Goal: Communication & Community: Answer question/provide support

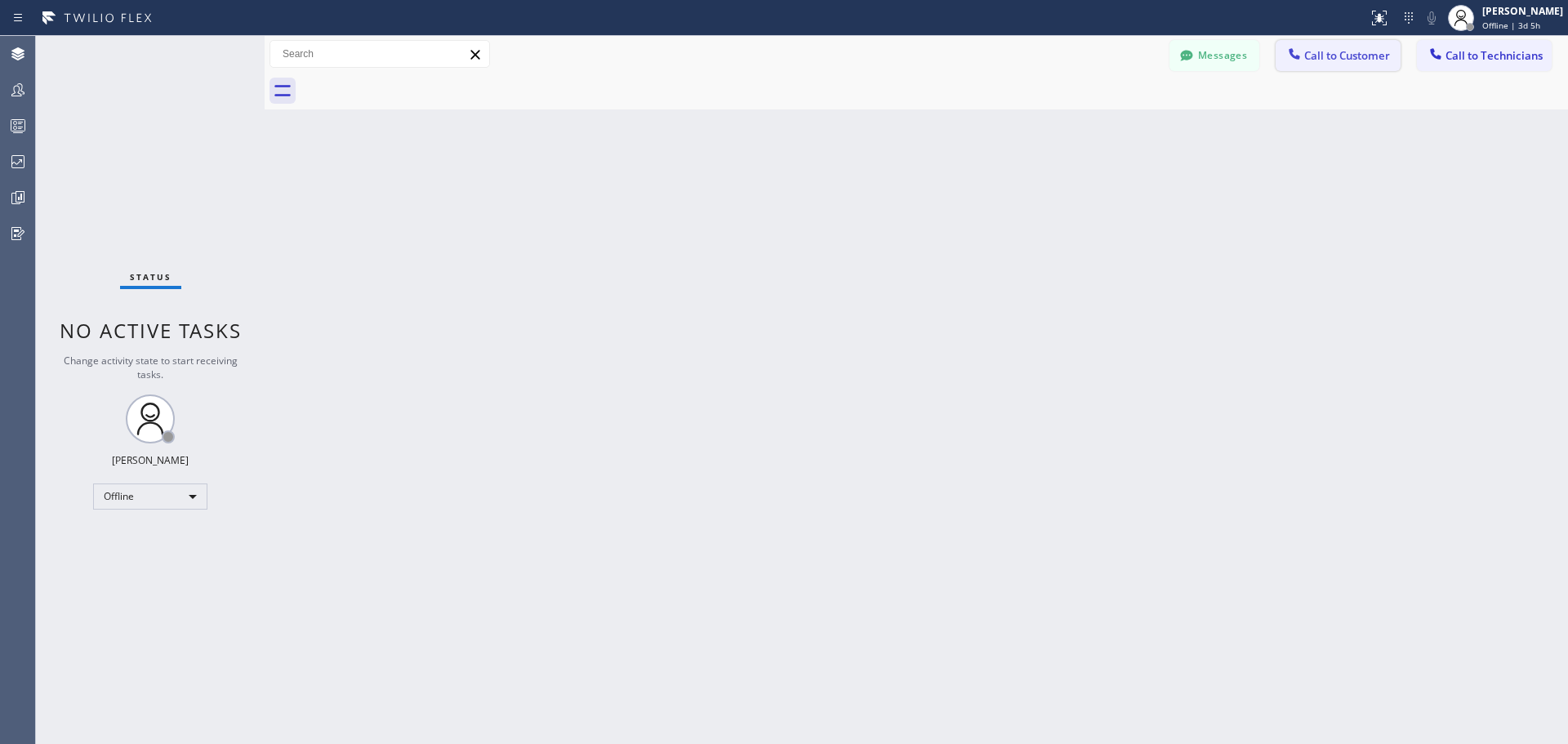
click at [1324, 66] on button "Call to Customer" at bounding box center [1337, 55] width 125 height 31
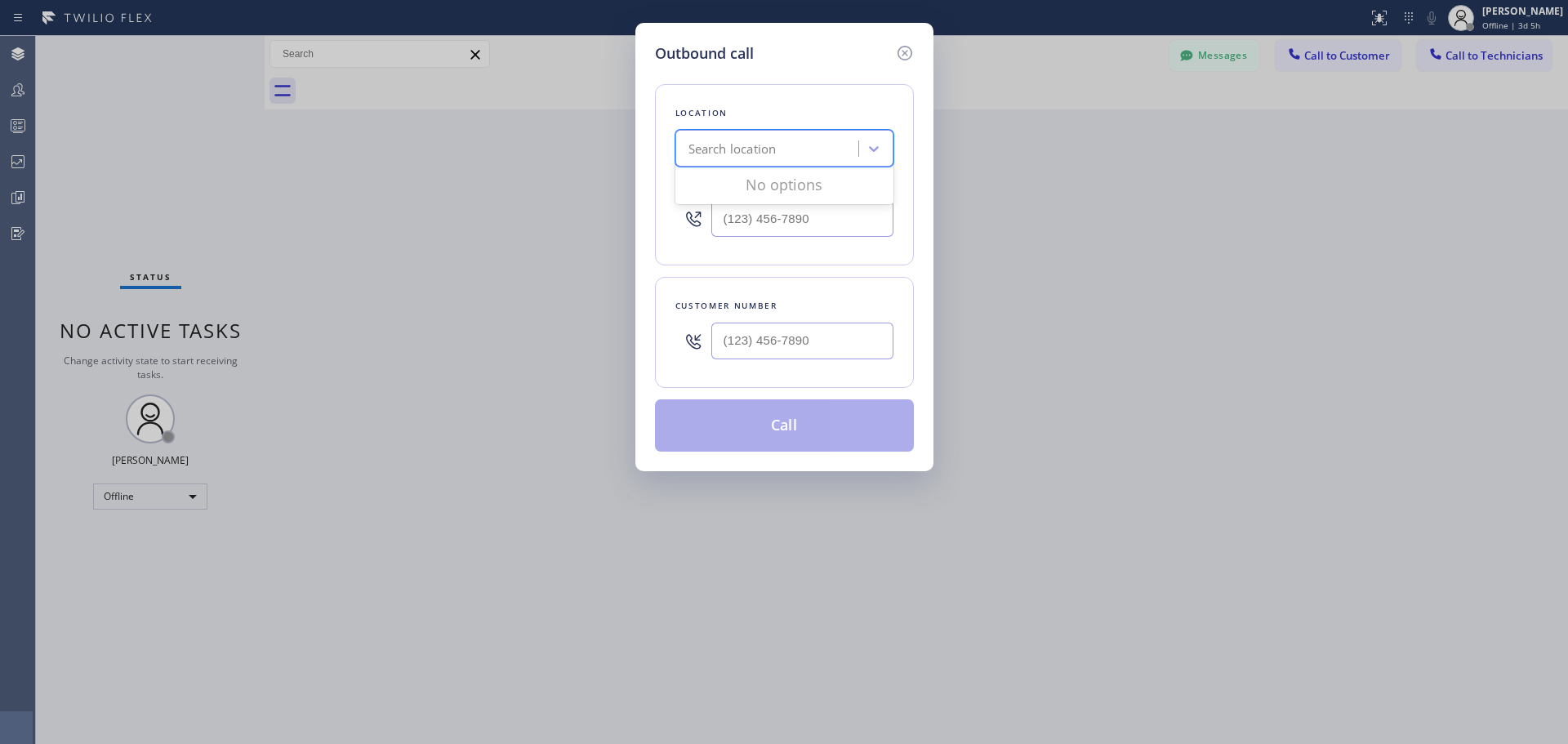
click at [754, 147] on div "Search location" at bounding box center [732, 149] width 88 height 19
click at [910, 218] on div "Location 0 results available. Use Up and Down to choose options, press Enter to…" at bounding box center [784, 175] width 259 height 182
type input "(___) ___-____"
click at [807, 224] on input "(___) ___-____" at bounding box center [801, 218] width 182 height 37
click at [765, 343] on input "(___) ___-____" at bounding box center [801, 341] width 182 height 37
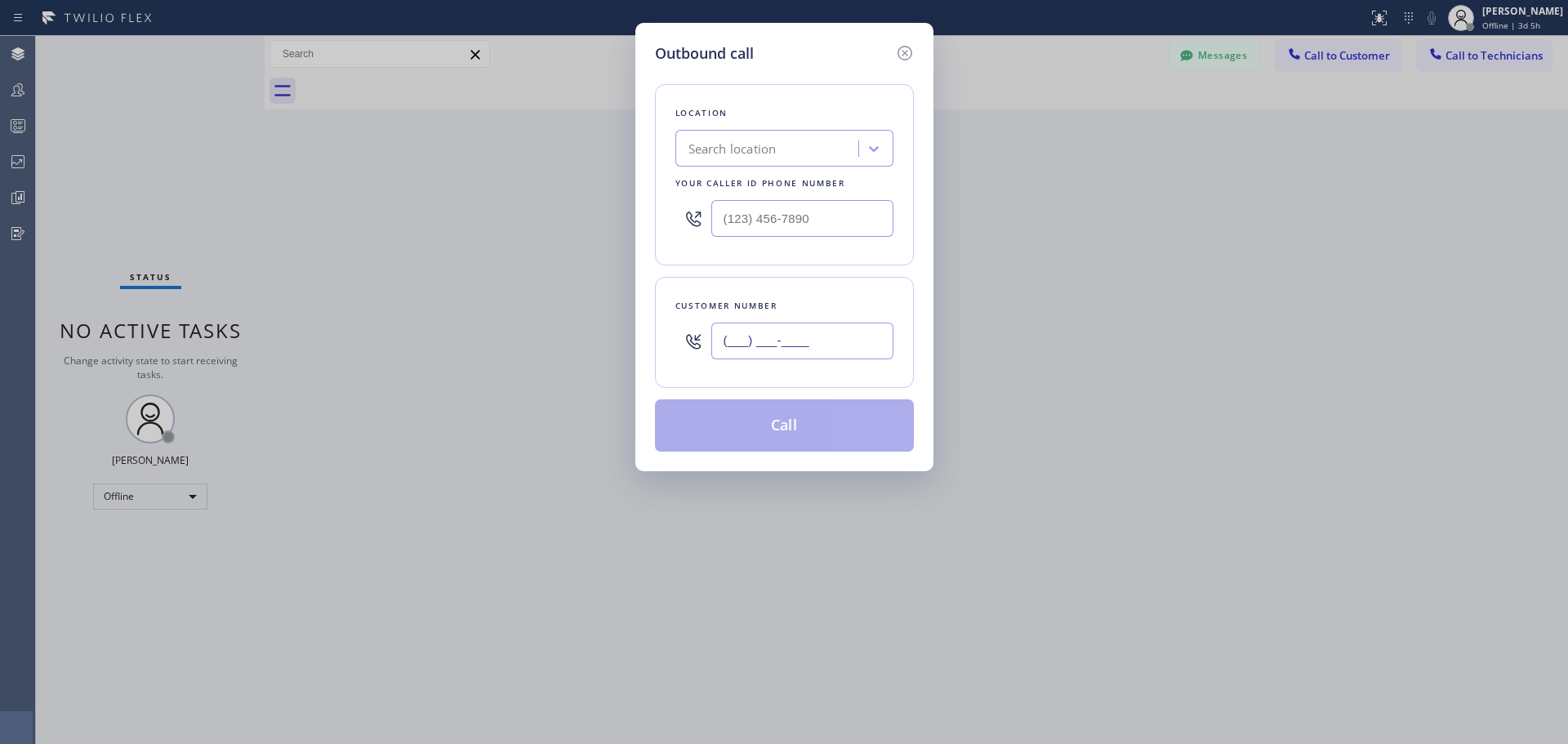
paste input "225) 333-2947"
type input "[PHONE_NUMBER]"
type input "(___) ___-____"
click at [779, 228] on input "(___) ___-____" at bounding box center [801, 218] width 182 height 37
click at [792, 156] on div "Search location" at bounding box center [769, 149] width 178 height 29
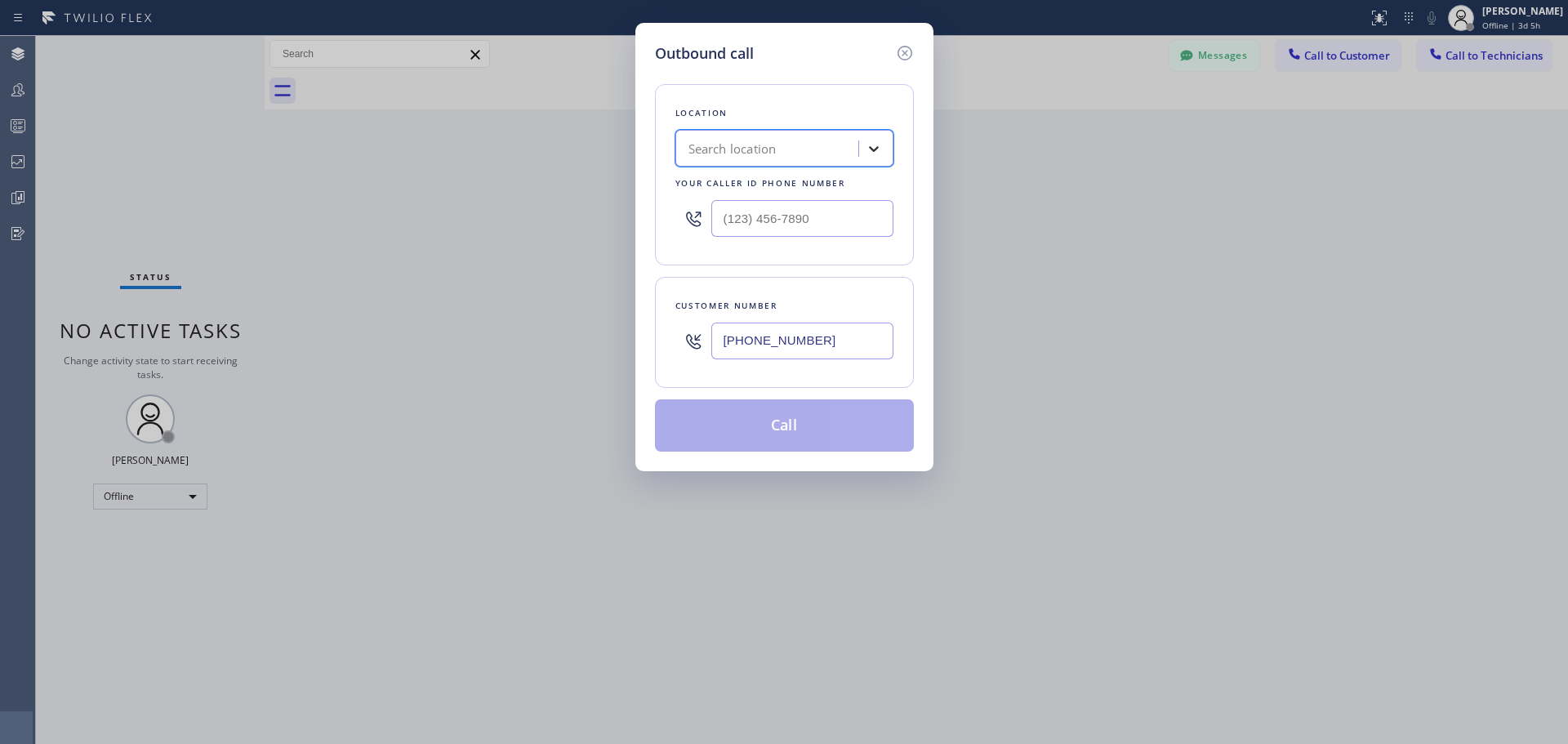
click at [867, 157] on div at bounding box center [873, 148] width 29 height 29
click at [878, 148] on icon at bounding box center [873, 149] width 16 height 16
type input "e"
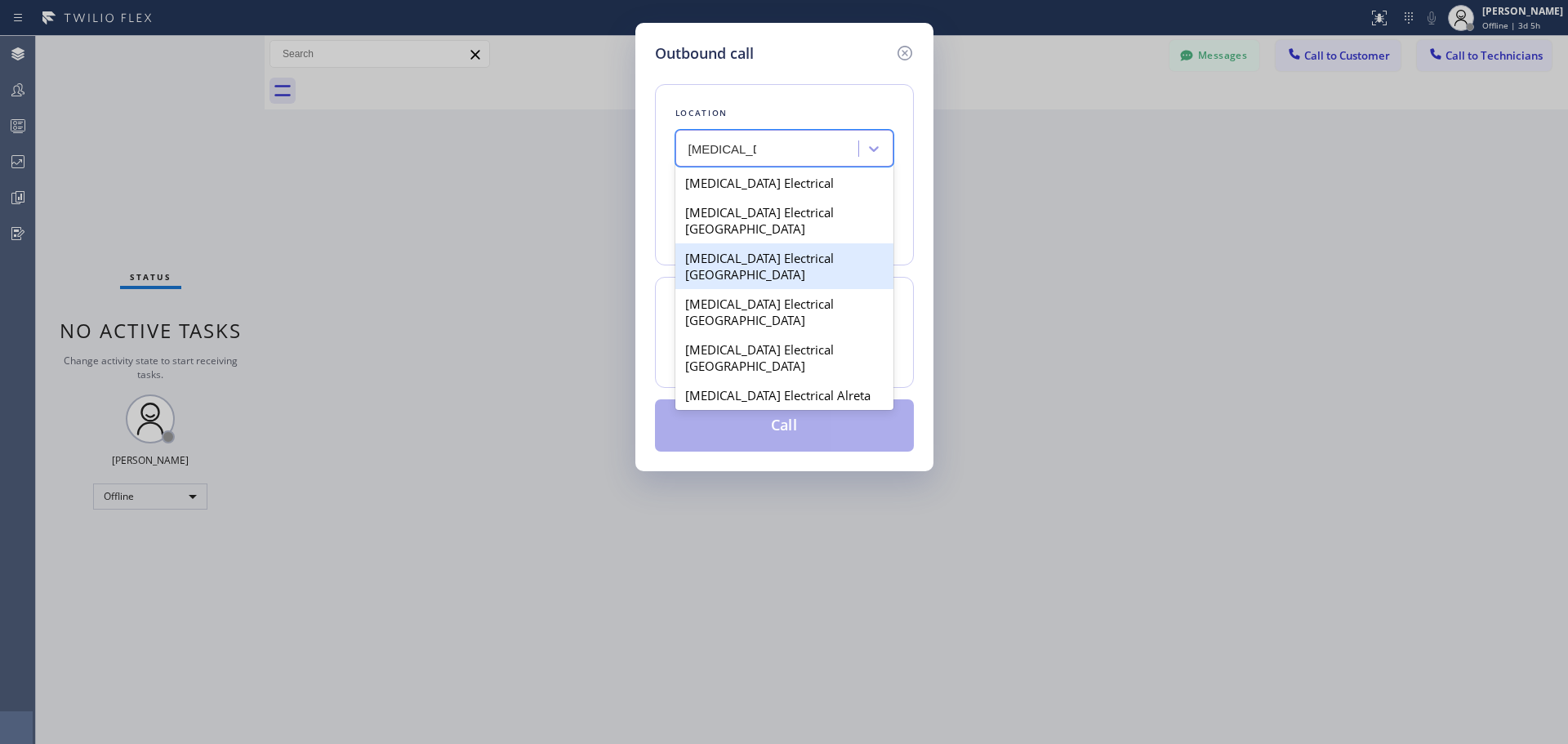
type input "[MEDICAL_DATA]"
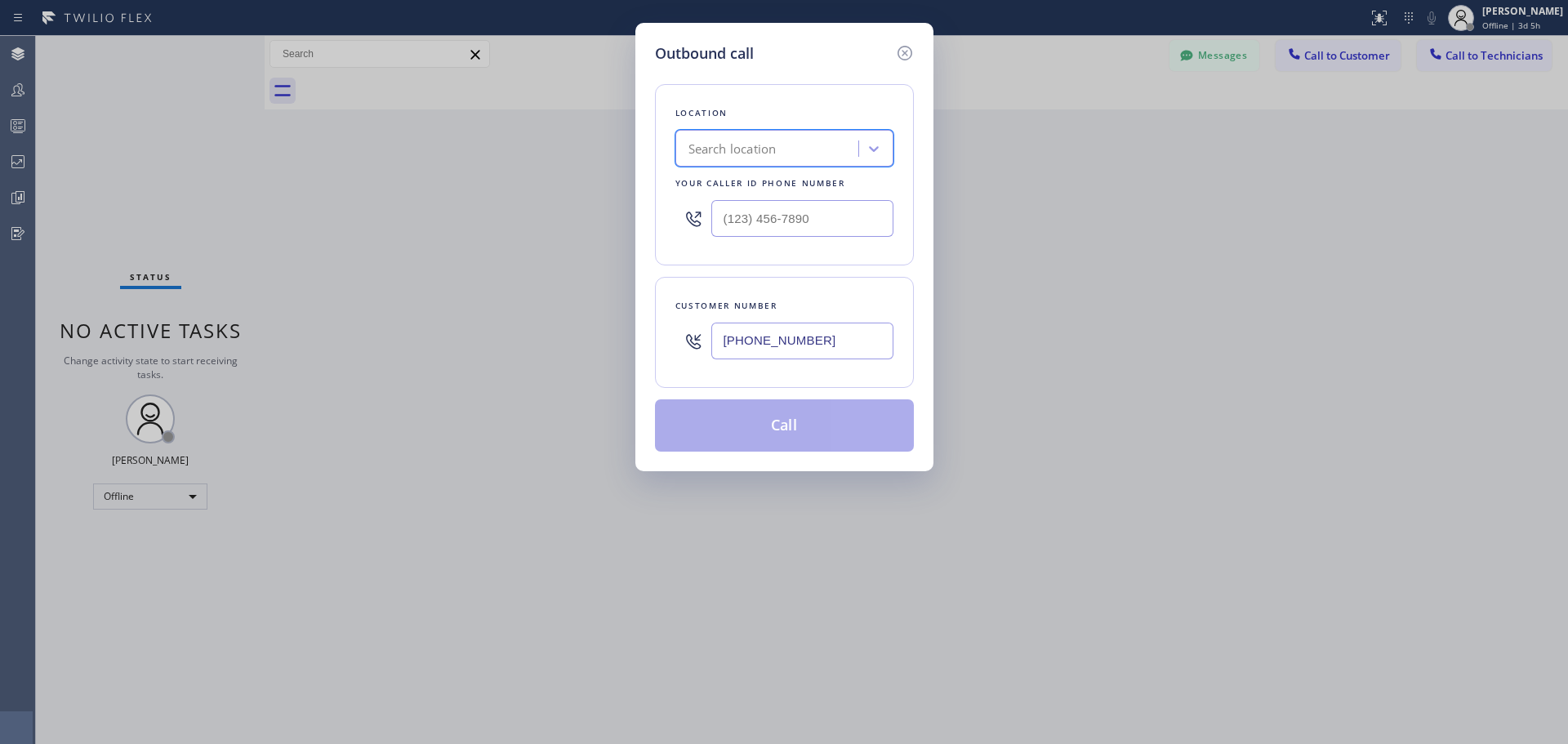
click at [786, 141] on div "Search location" at bounding box center [769, 149] width 178 height 29
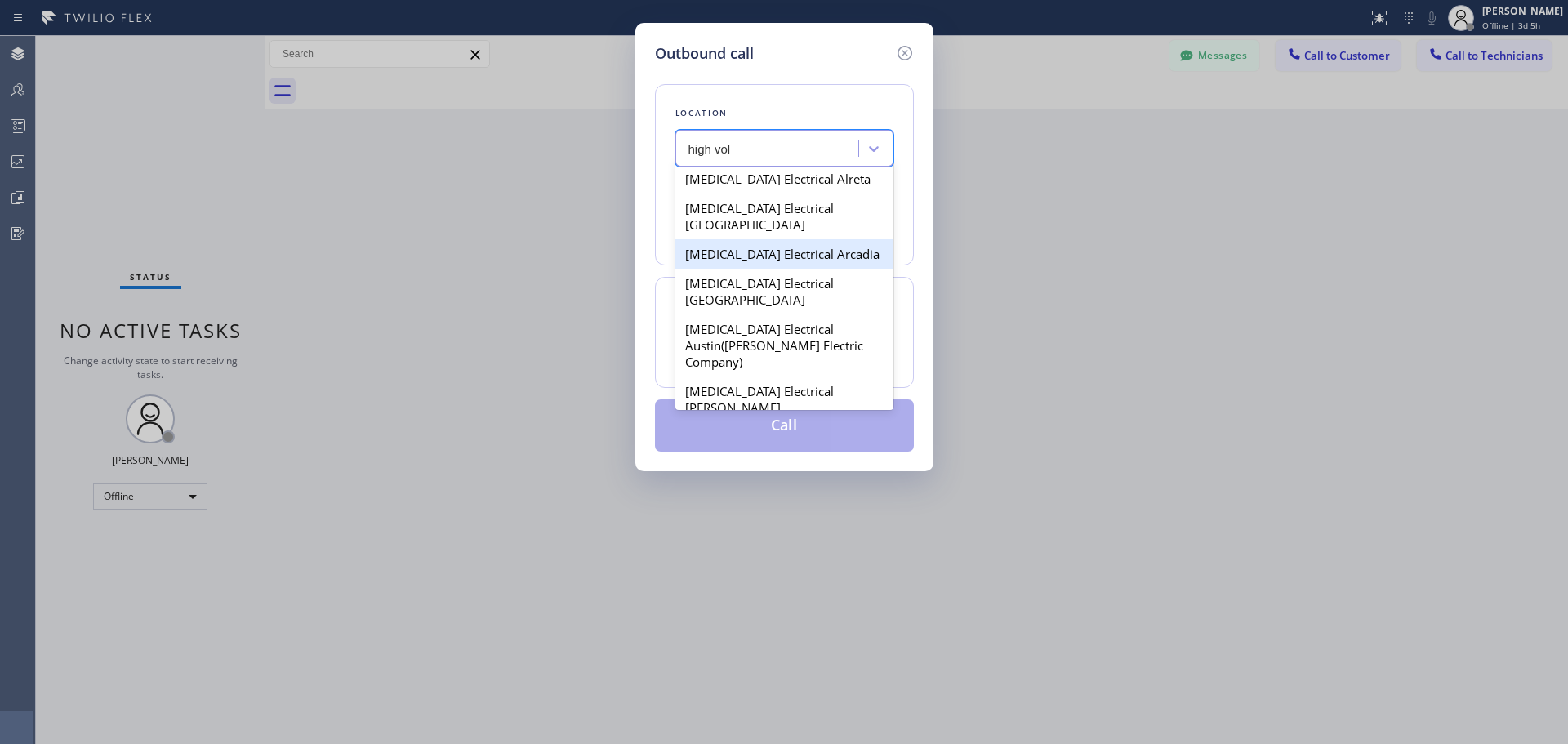
scroll to position [245, 0]
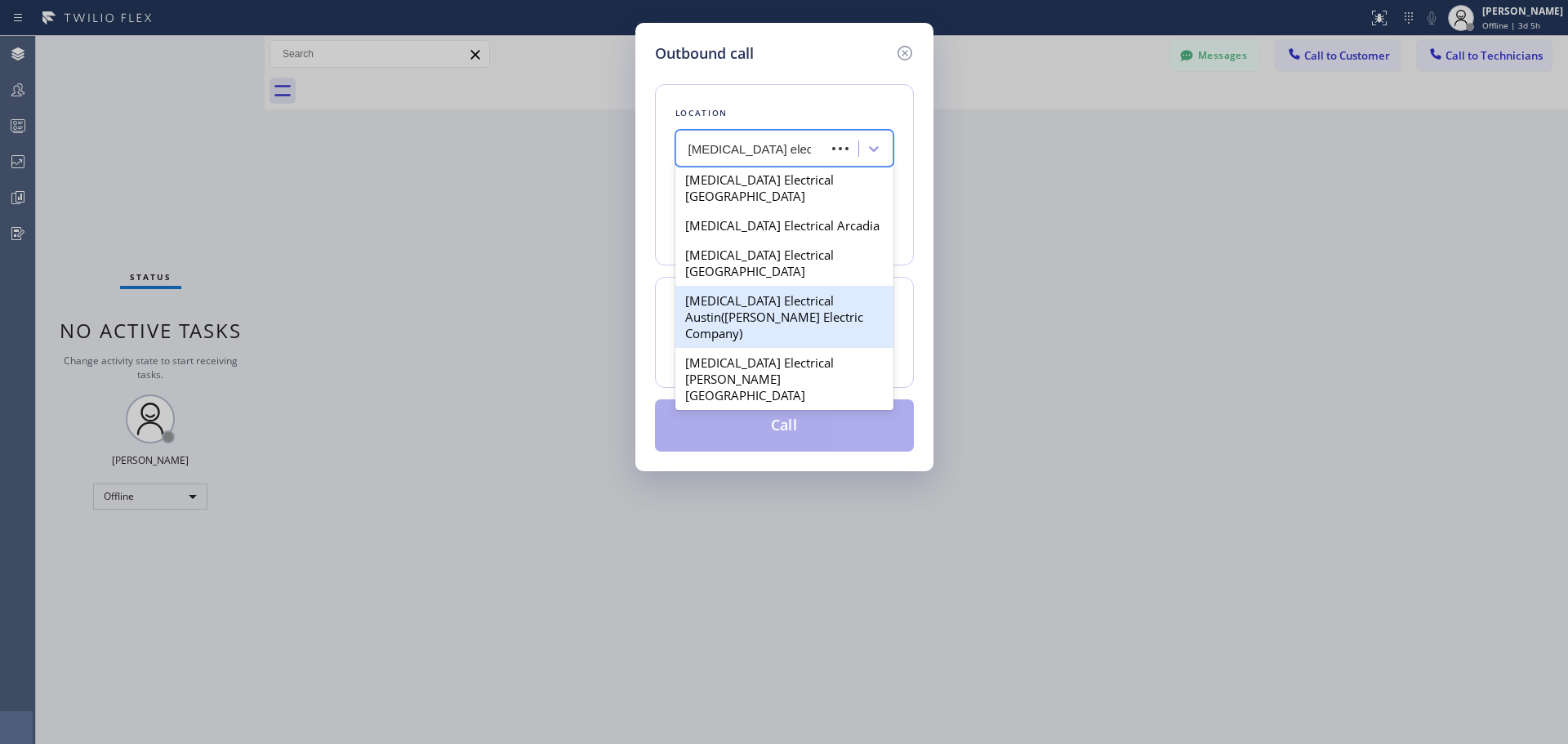
type input "[MEDICAL_DATA] electrical ca"
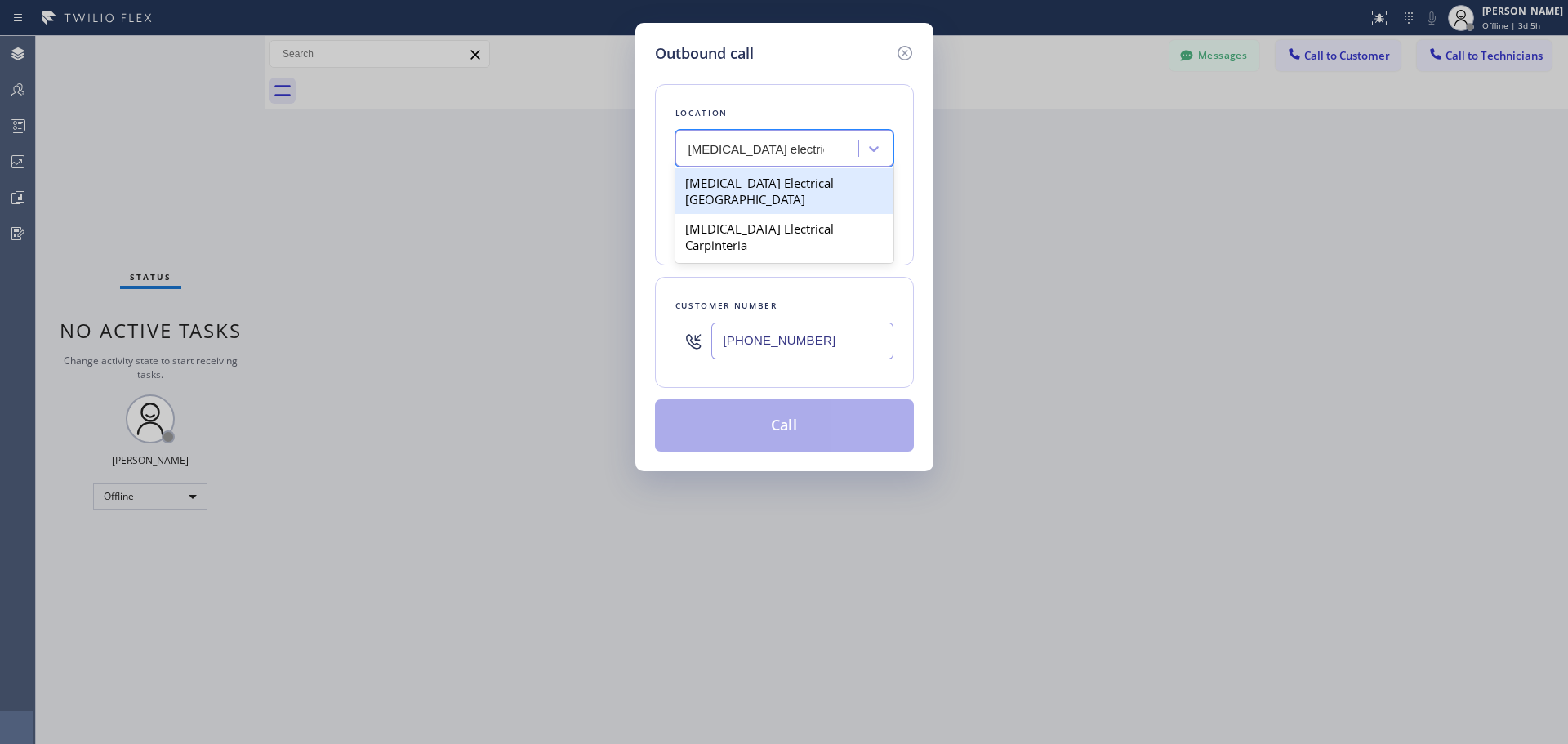
scroll to position [0, 0]
click at [804, 183] on div "[MEDICAL_DATA] Electrical [GEOGRAPHIC_DATA]" at bounding box center [784, 191] width 218 height 46
type input "[PHONE_NUMBER]"
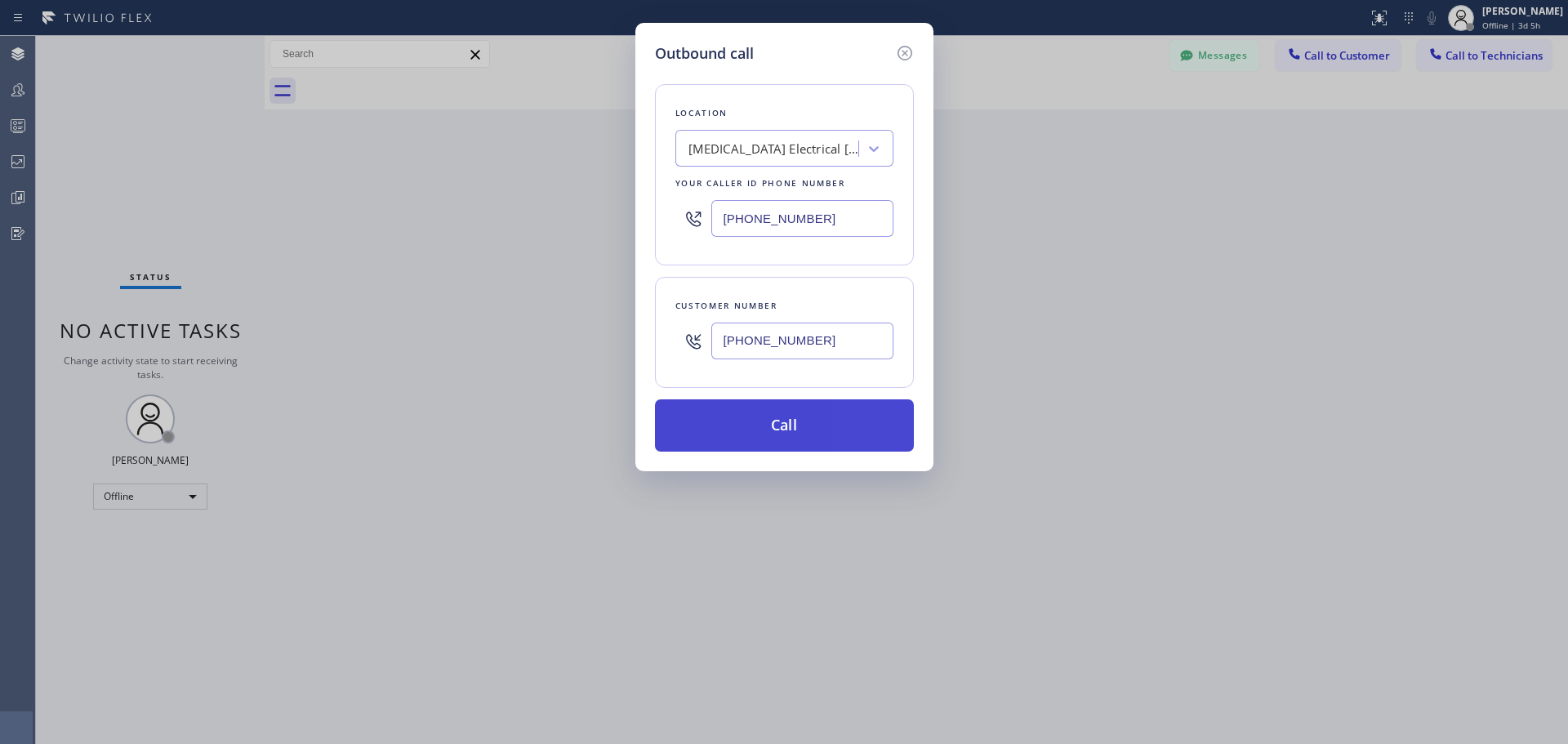
click at [771, 422] on button "Call" at bounding box center [784, 426] width 259 height 52
click at [155, 495] on div "Outbound call Location [MEDICAL_DATA] Electrical [GEOGRAPHIC_DATA] Your caller …" at bounding box center [784, 372] width 1568 height 744
click at [793, 433] on button "Call" at bounding box center [784, 426] width 259 height 52
drag, startPoint x: 1046, startPoint y: 216, endPoint x: 1032, endPoint y: 189, distance: 30.4
click at [1038, 214] on div "Outbound call Location [MEDICAL_DATA] Electrical [GEOGRAPHIC_DATA] Your caller …" at bounding box center [784, 372] width 1568 height 744
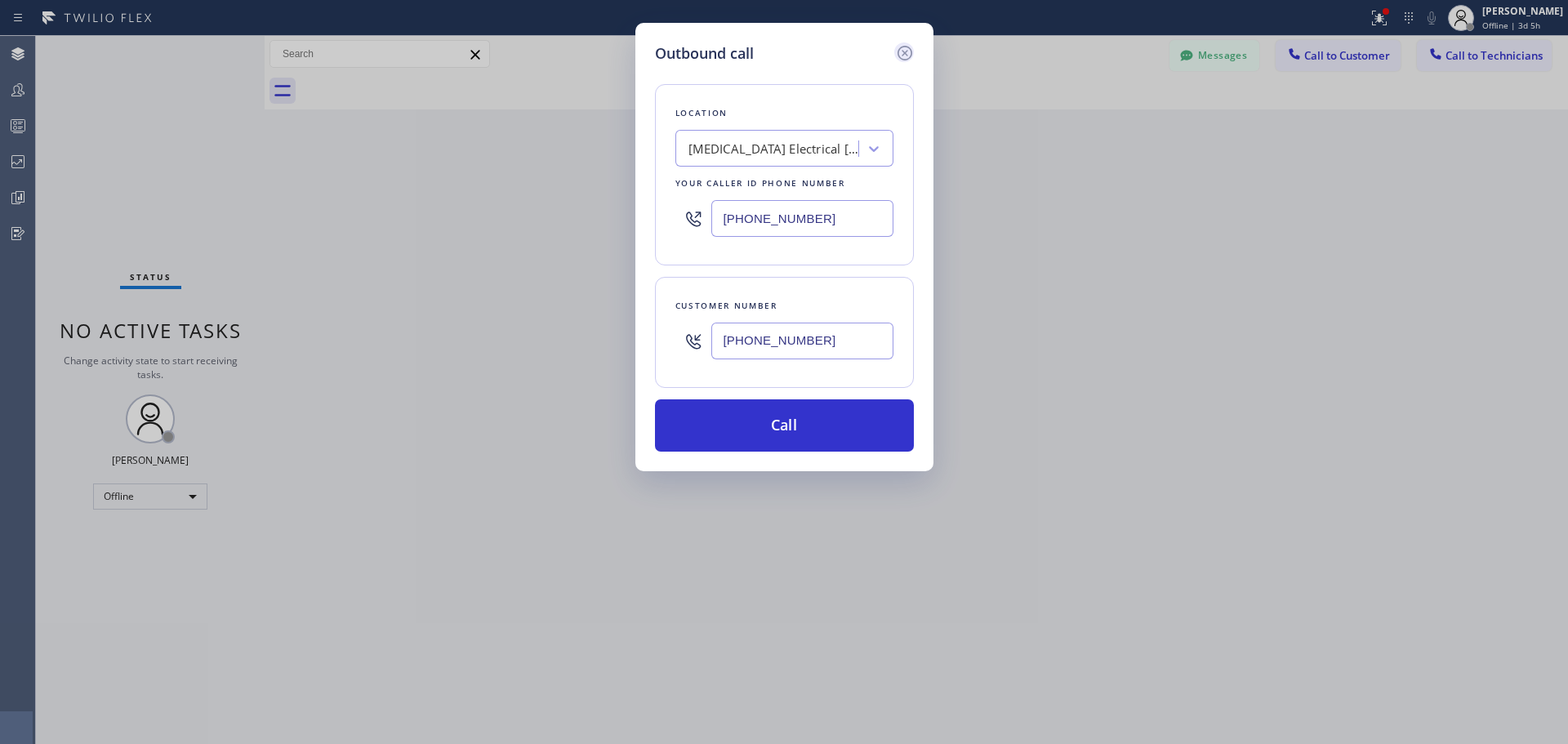
click at [913, 61] on icon at bounding box center [905, 53] width 20 height 20
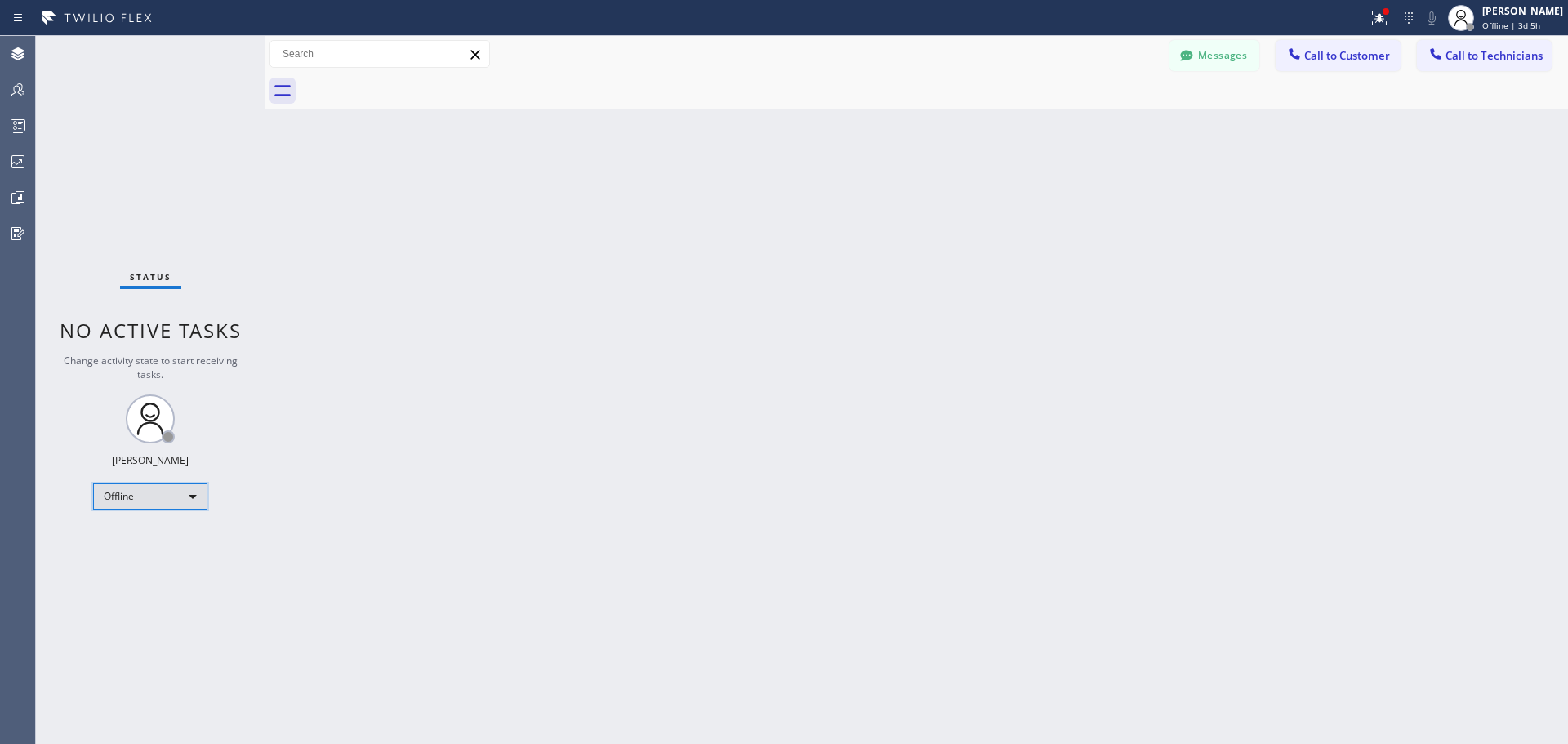
click at [139, 506] on div "Offline" at bounding box center [150, 497] width 115 height 26
click at [178, 540] on li "Available" at bounding box center [149, 541] width 111 height 20
drag, startPoint x: 1218, startPoint y: 58, endPoint x: 1307, endPoint y: 66, distance: 89.4
click at [1293, 75] on div "Messages Call to Customer Call to Technicians Outbound call Location [MEDICAL_D…" at bounding box center [915, 73] width 1303 height 74
click at [1325, 53] on span "Call to Customer" at bounding box center [1347, 55] width 86 height 15
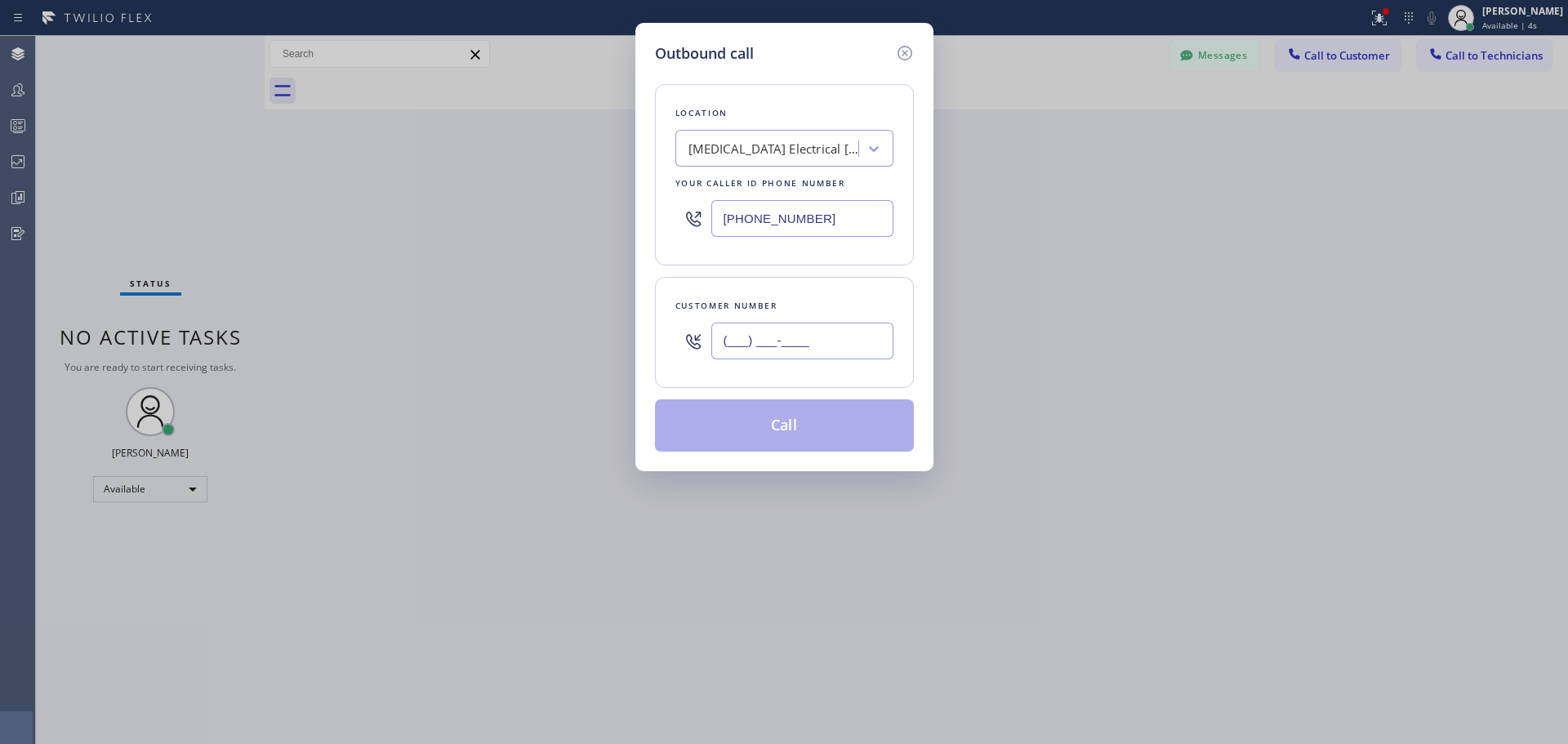
click at [793, 344] on input "(___) ___-____" at bounding box center [801, 341] width 182 height 37
paste input "225) 333-2947"
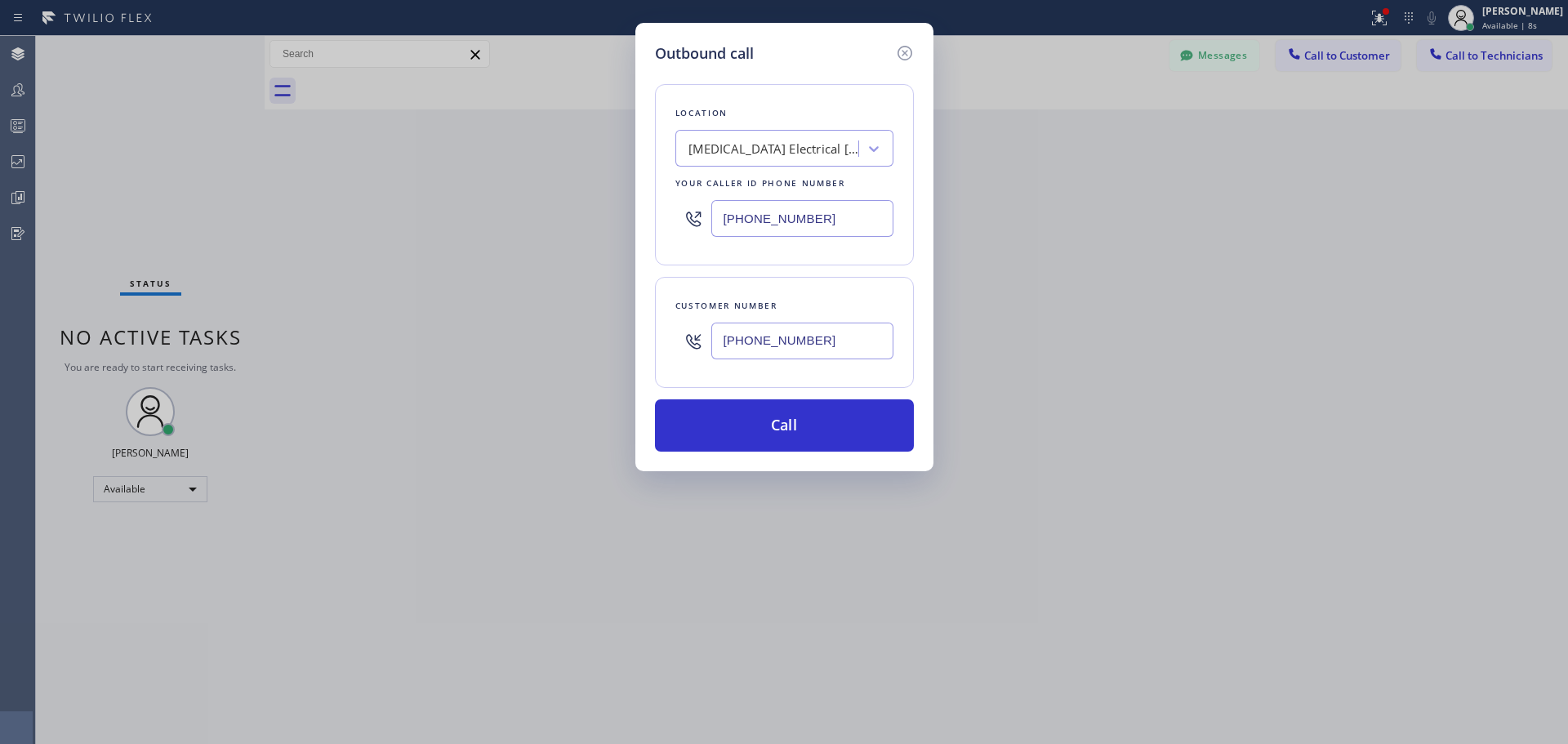
type input "[PHONE_NUMBER]"
click at [777, 435] on button "Call" at bounding box center [784, 426] width 259 height 52
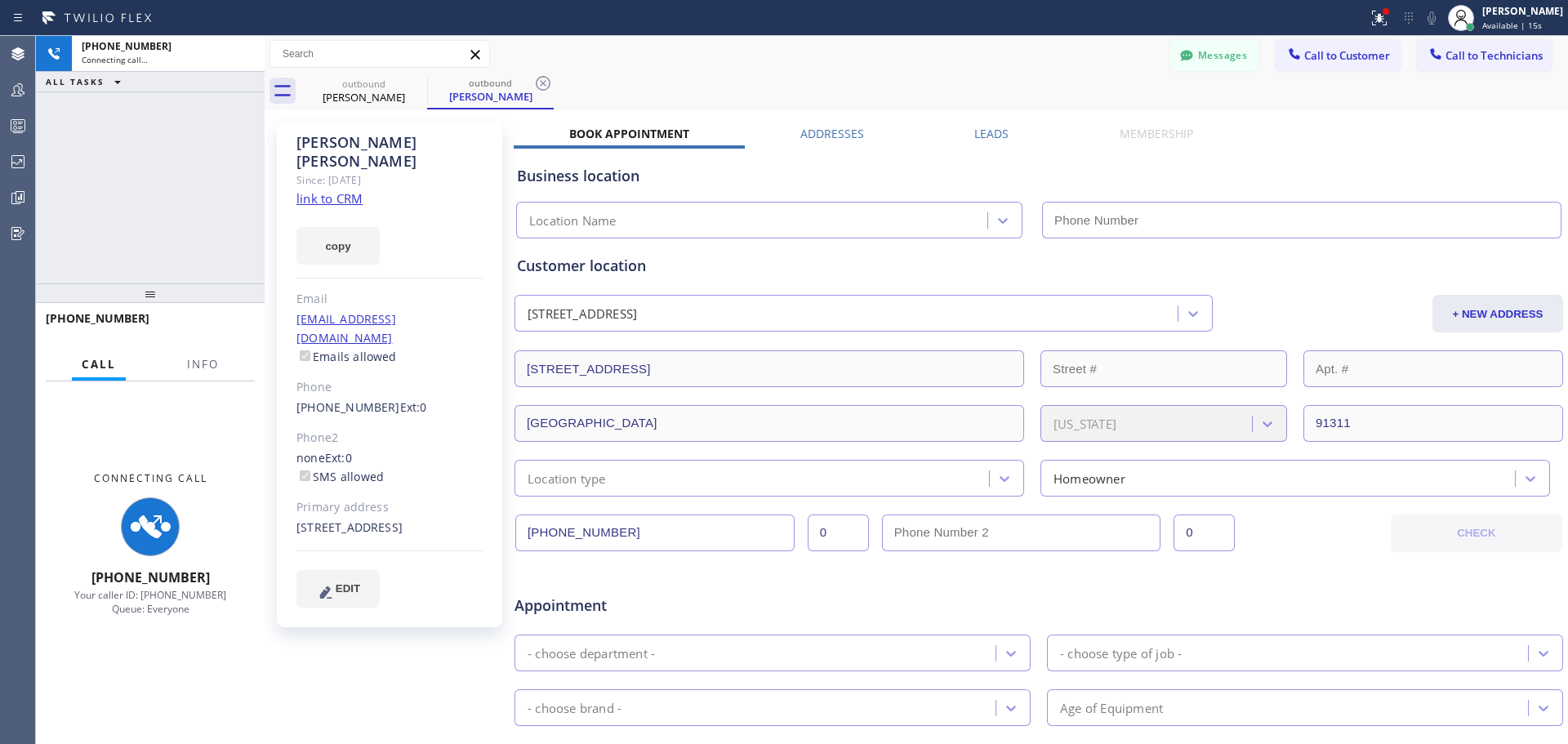
type input "[PHONE_NUMBER]"
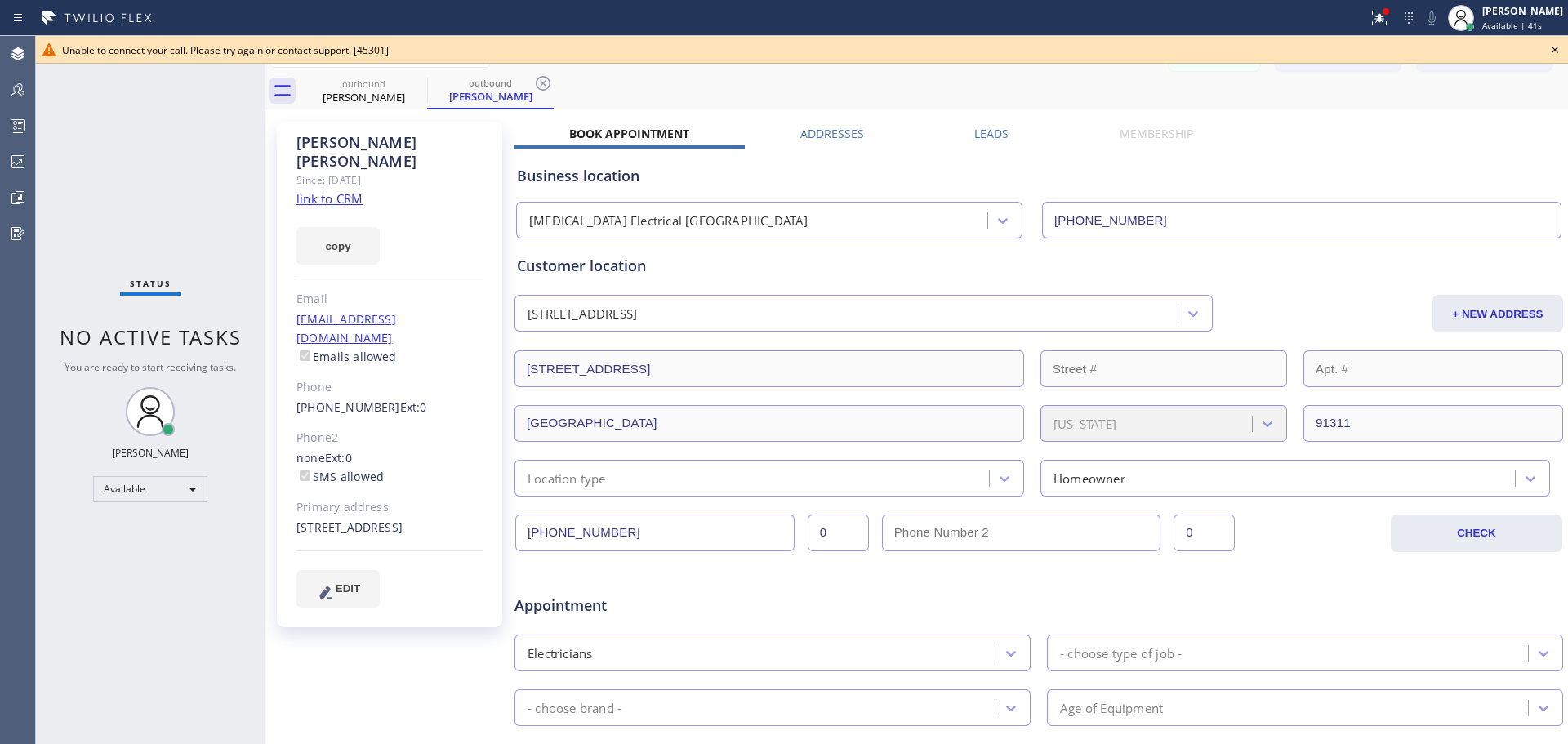
click at [1555, 48] on icon at bounding box center [1555, 50] width 20 height 20
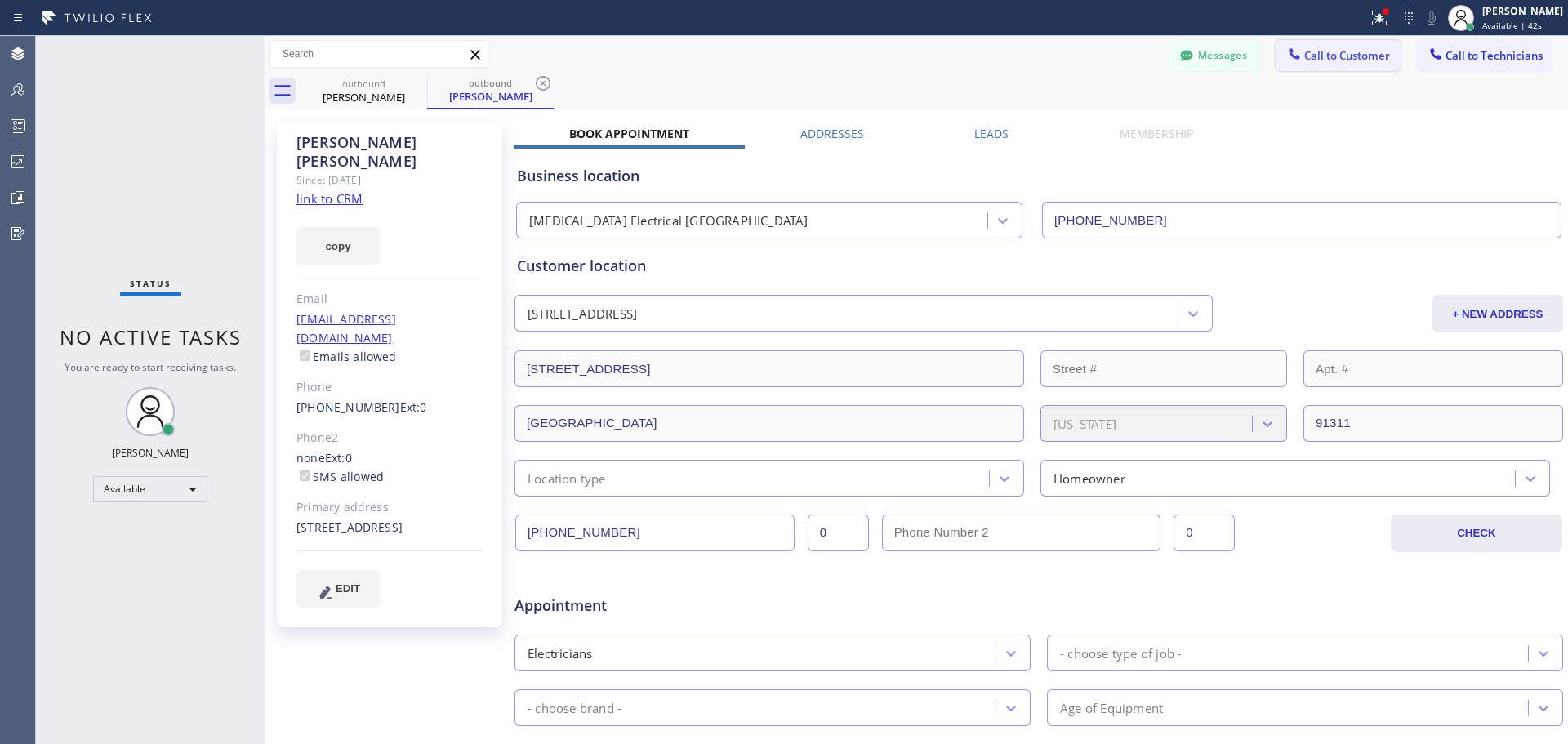
click at [1320, 60] on span "Call to Customer" at bounding box center [1347, 55] width 86 height 15
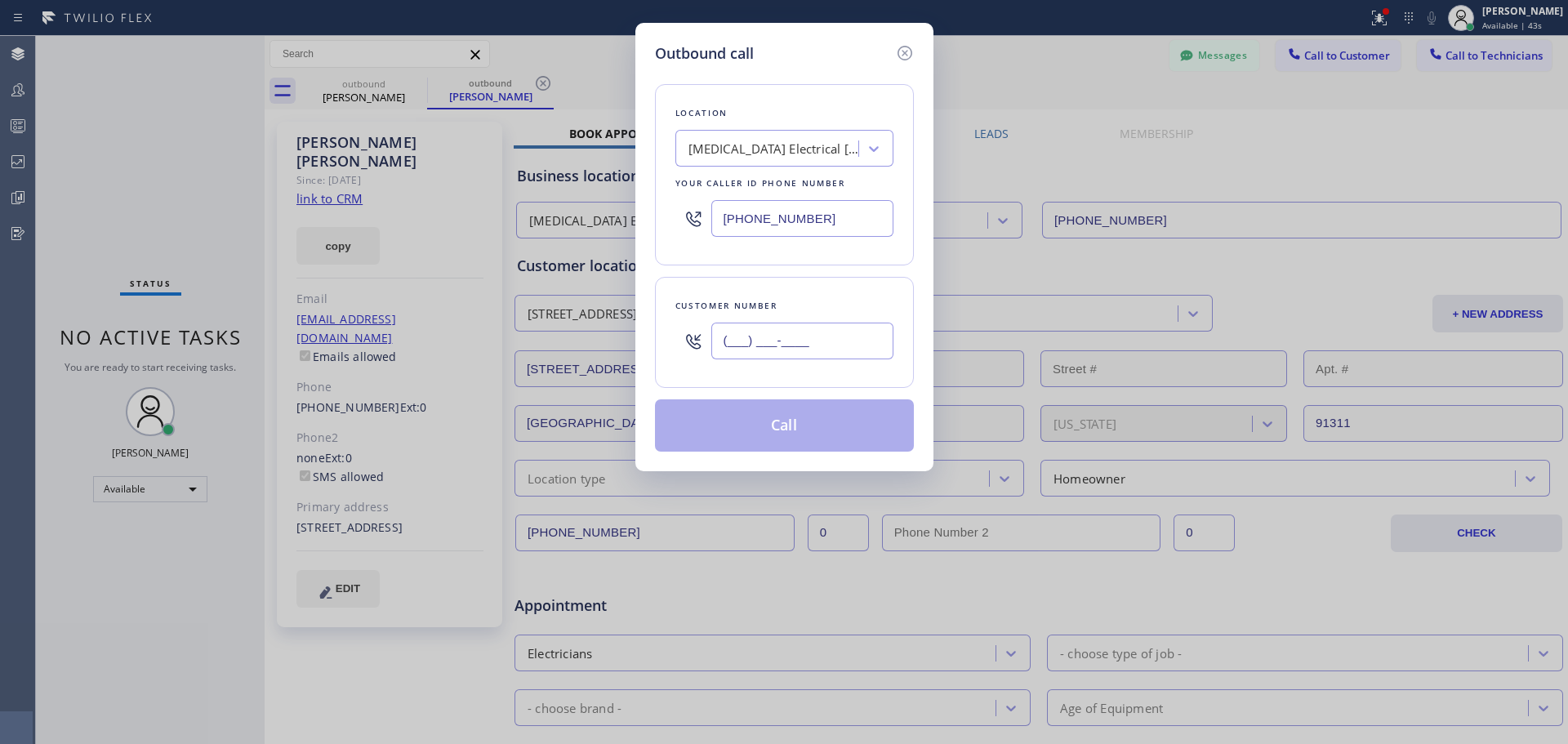
click at [733, 341] on input "(___) ___-____" at bounding box center [801, 341] width 182 height 37
paste input "225) 333-2947"
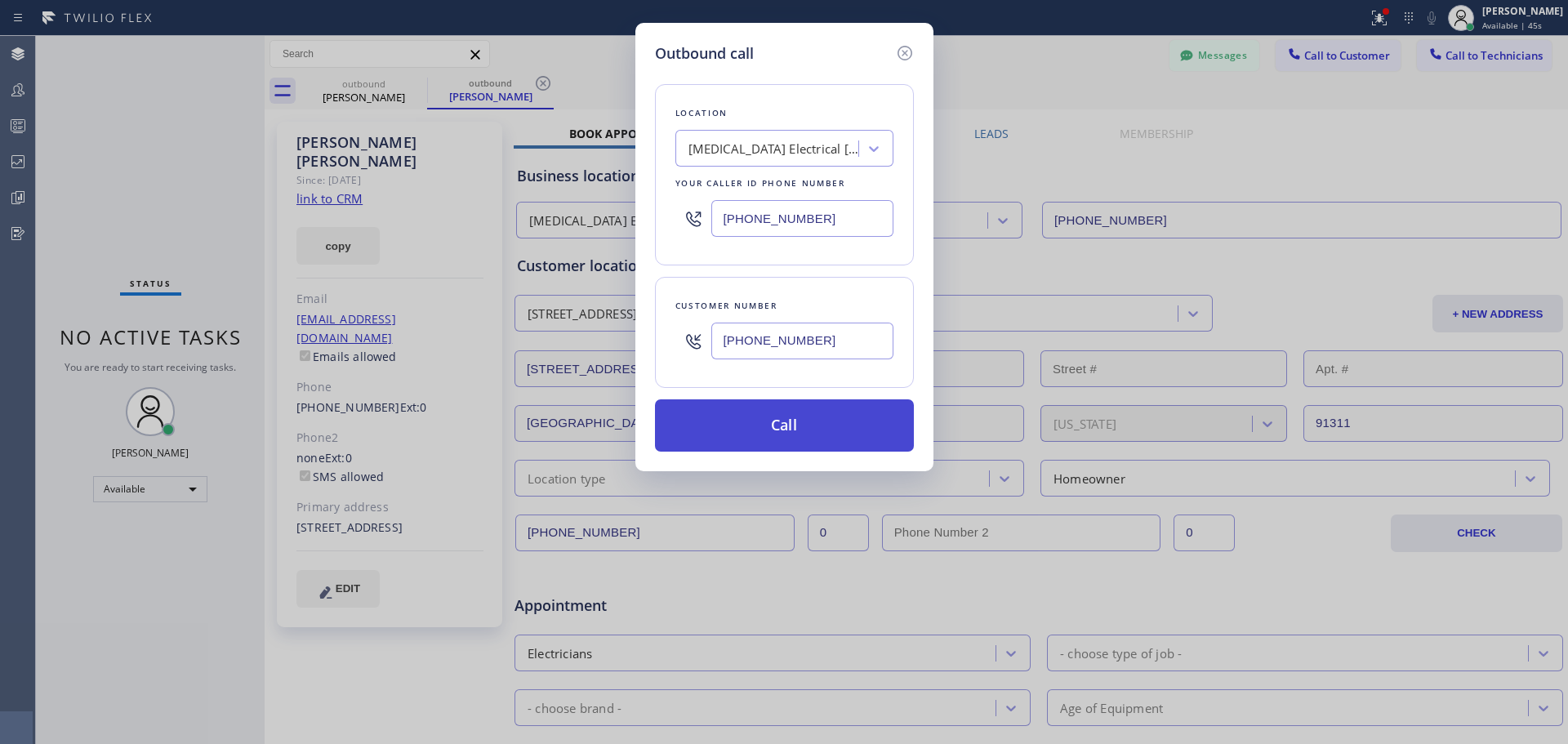
click at [787, 424] on button "Call" at bounding box center [784, 426] width 259 height 52
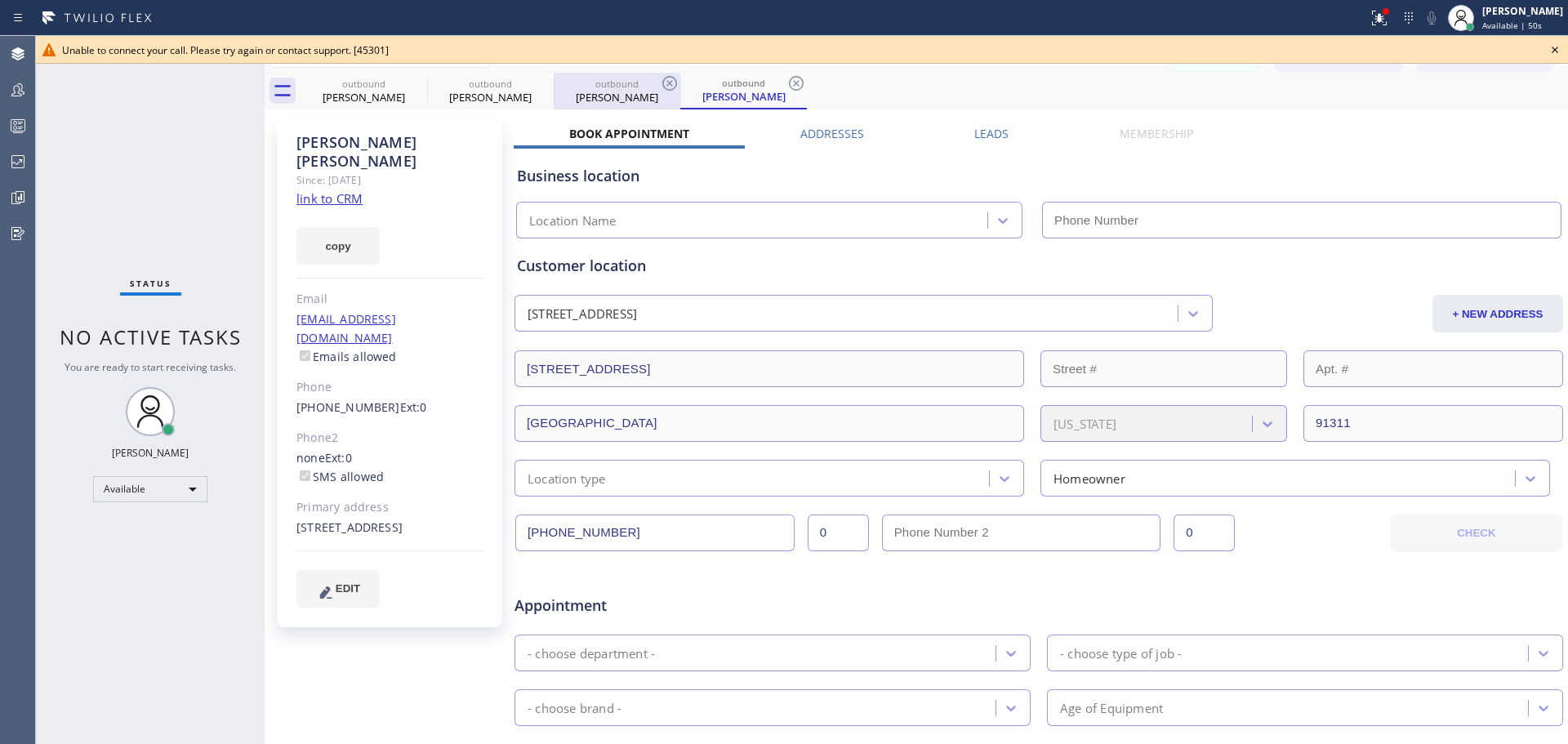
click at [592, 93] on div "[PERSON_NAME]" at bounding box center [617, 97] width 124 height 15
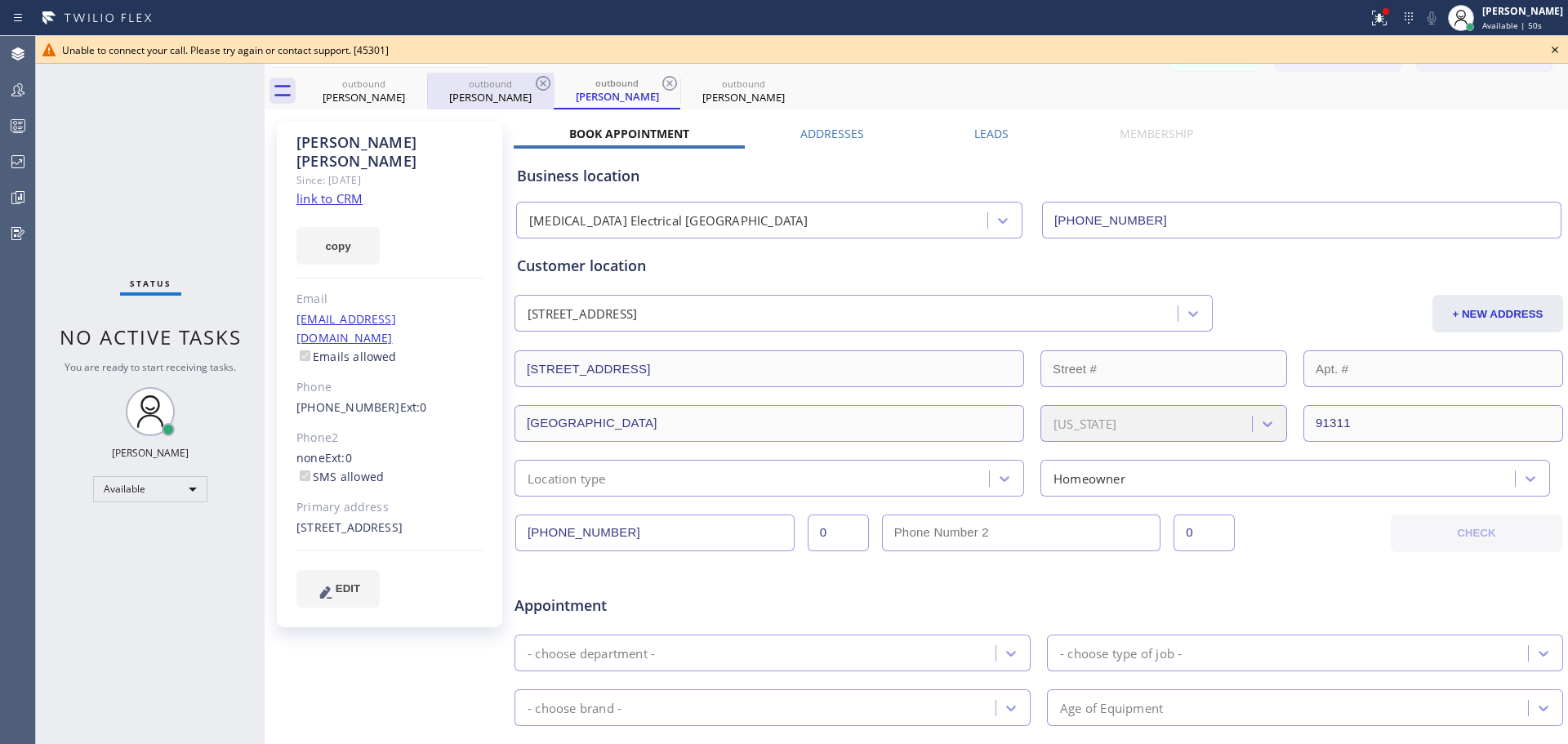
drag, startPoint x: 485, startPoint y: 93, endPoint x: 467, endPoint y: 95, distance: 18.1
click at [485, 94] on div "[PERSON_NAME]" at bounding box center [490, 97] width 124 height 15
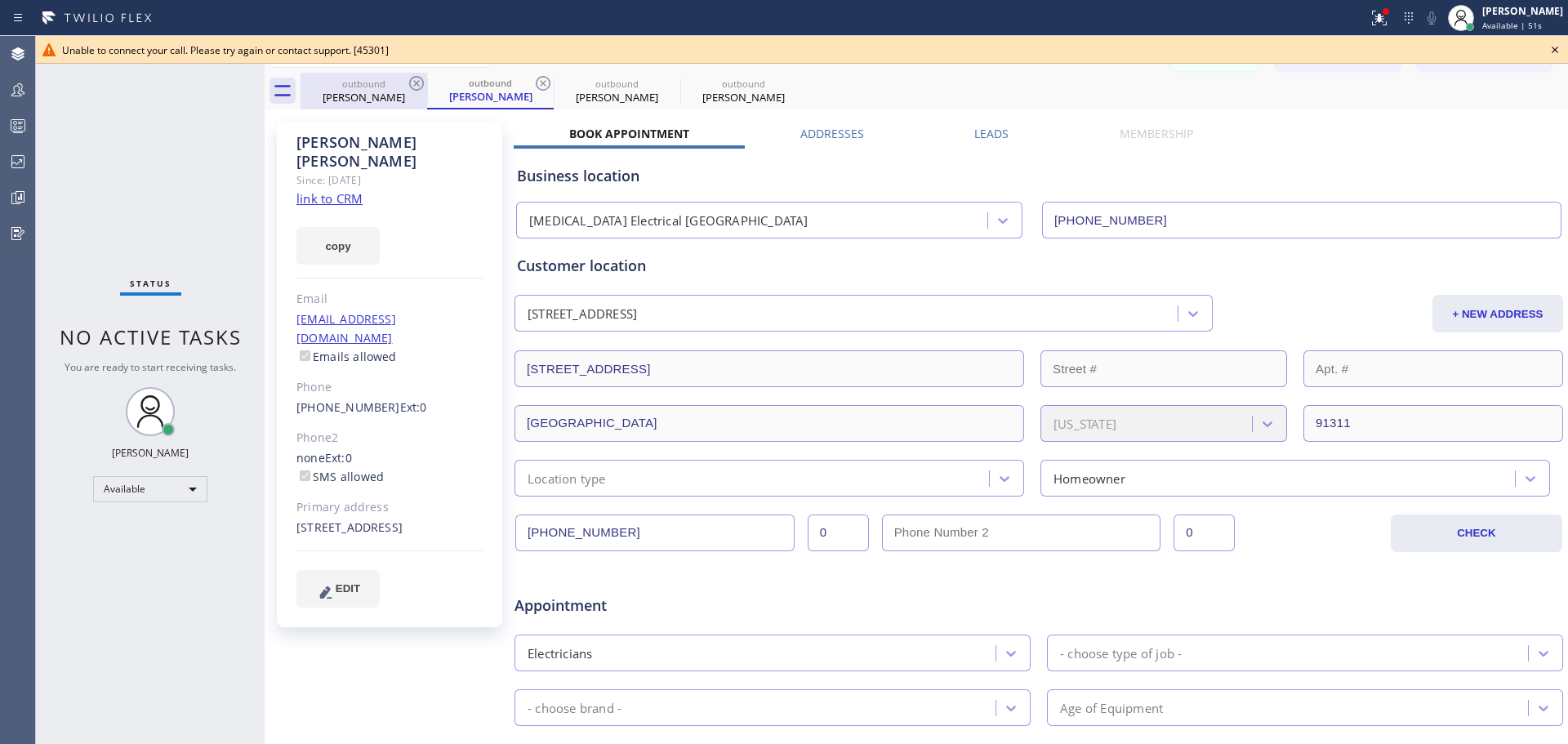
click at [381, 92] on div "[PERSON_NAME]" at bounding box center [364, 97] width 124 height 15
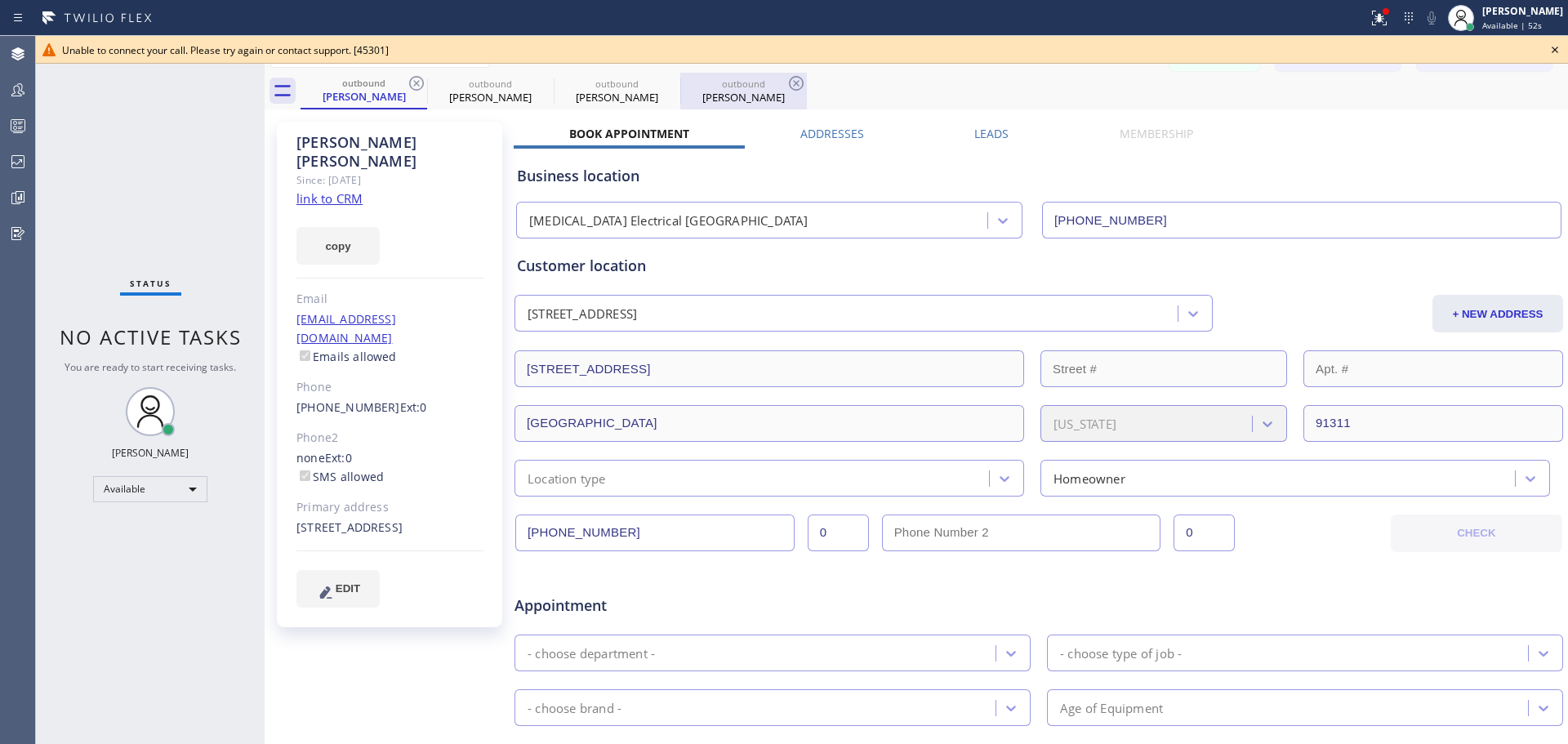
click at [742, 93] on div "[PERSON_NAME]" at bounding box center [744, 97] width 124 height 15
click at [795, 82] on icon at bounding box center [795, 83] width 15 height 15
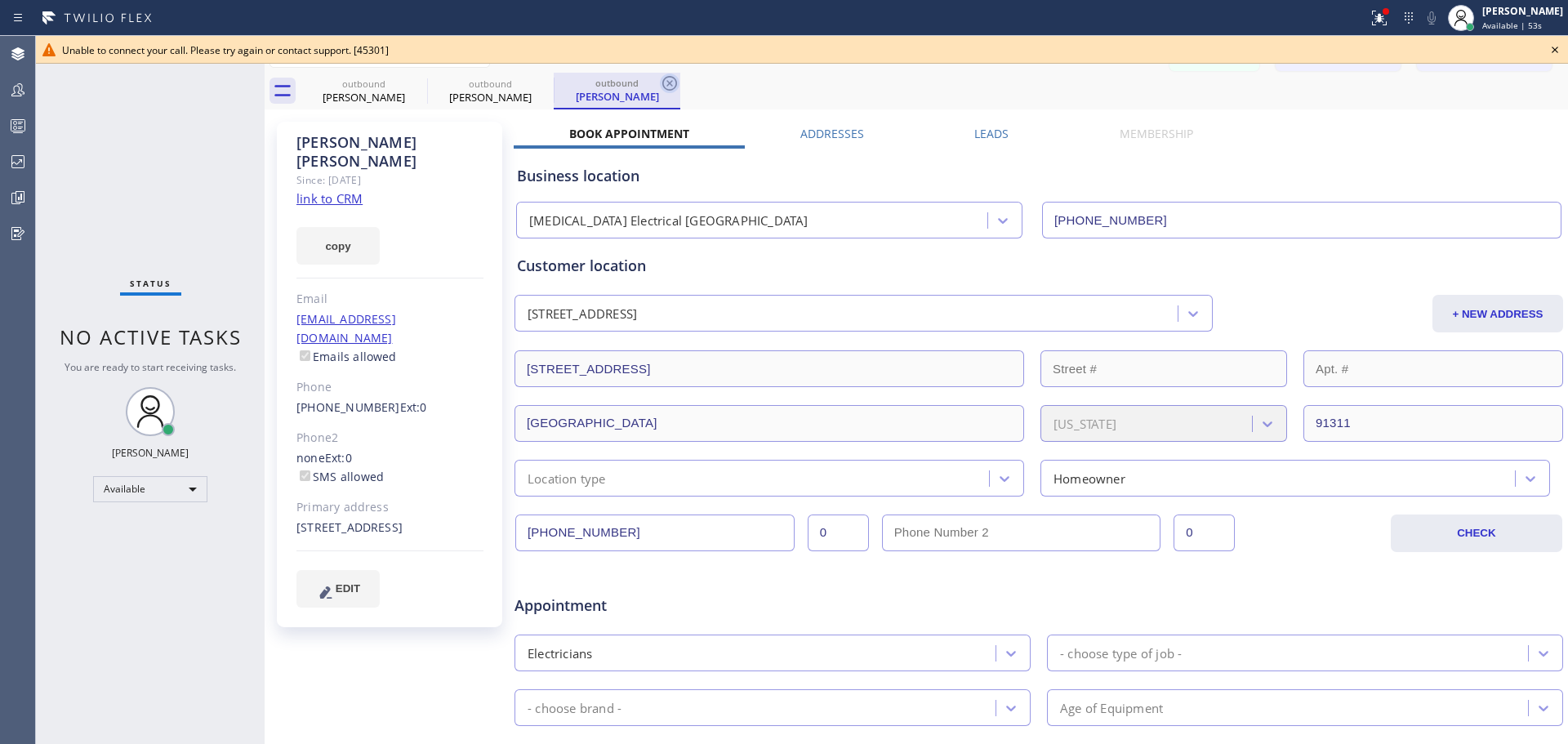
click at [671, 83] on icon at bounding box center [669, 83] width 15 height 15
click at [525, 81] on div "outbound" at bounding box center [490, 83] width 124 height 12
click at [536, 81] on icon at bounding box center [542, 83] width 15 height 15
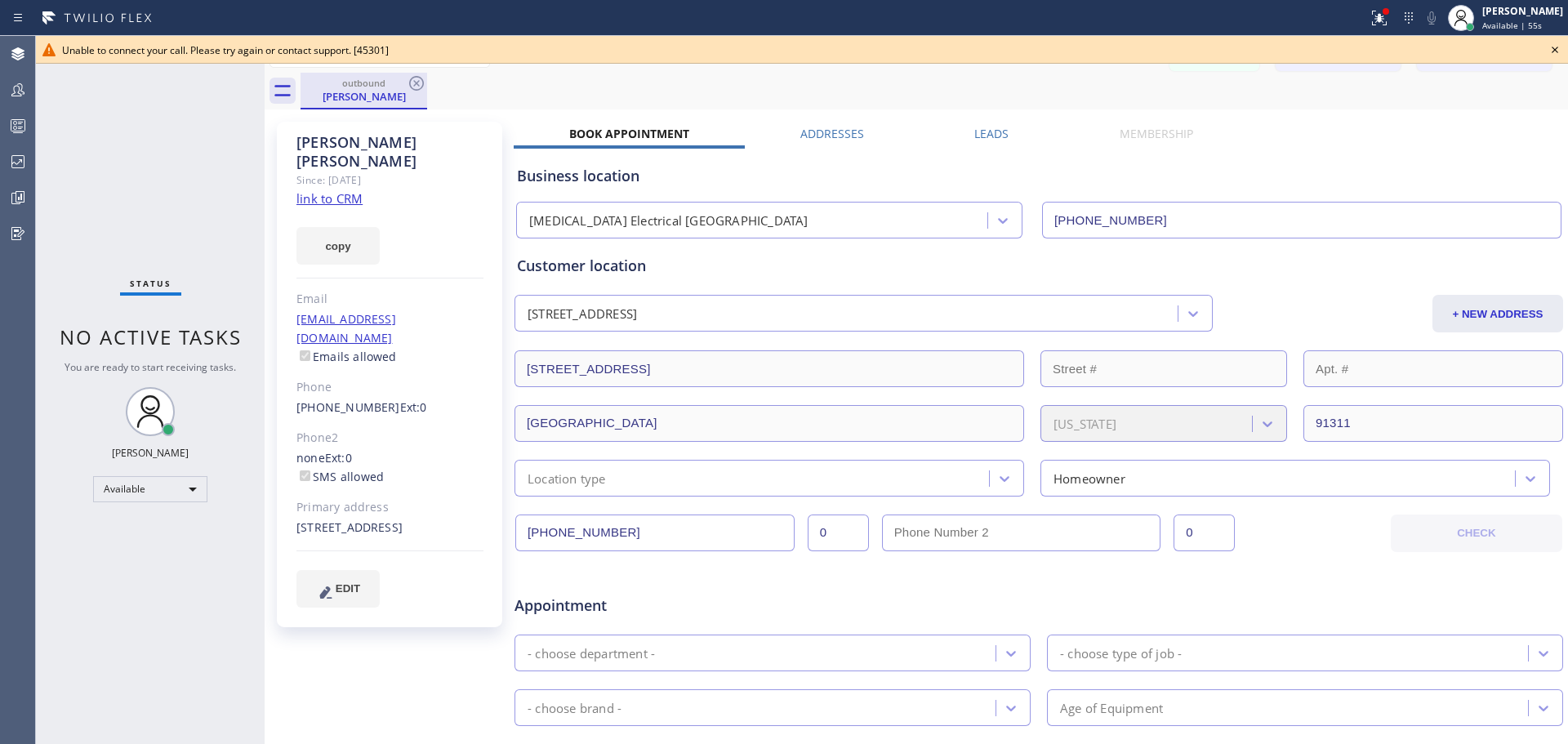
click at [363, 99] on div "[PERSON_NAME]" at bounding box center [364, 96] width 124 height 15
click at [395, 93] on div "[PERSON_NAME]" at bounding box center [364, 96] width 124 height 15
click at [1541, 43] on div "Unable to connect your call. Please try again or contact support. [45301]" at bounding box center [801, 50] width 1532 height 28
click at [1555, 47] on icon at bounding box center [1555, 50] width 20 height 20
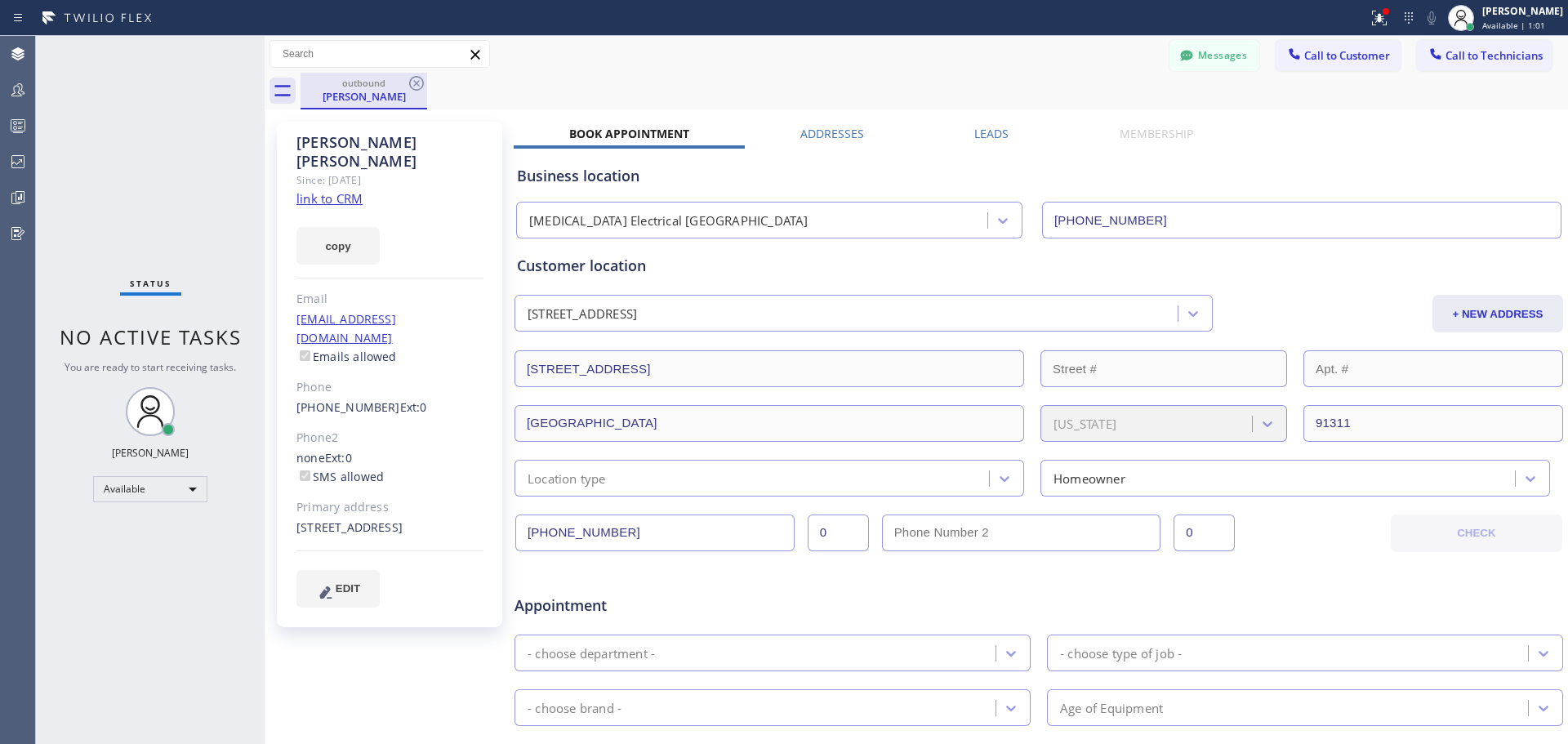
click at [373, 99] on div "[PERSON_NAME]" at bounding box center [364, 96] width 124 height 15
click at [359, 93] on div "[PERSON_NAME]" at bounding box center [364, 96] width 124 height 15
click at [1320, 52] on span "Call to Customer" at bounding box center [1347, 55] width 86 height 15
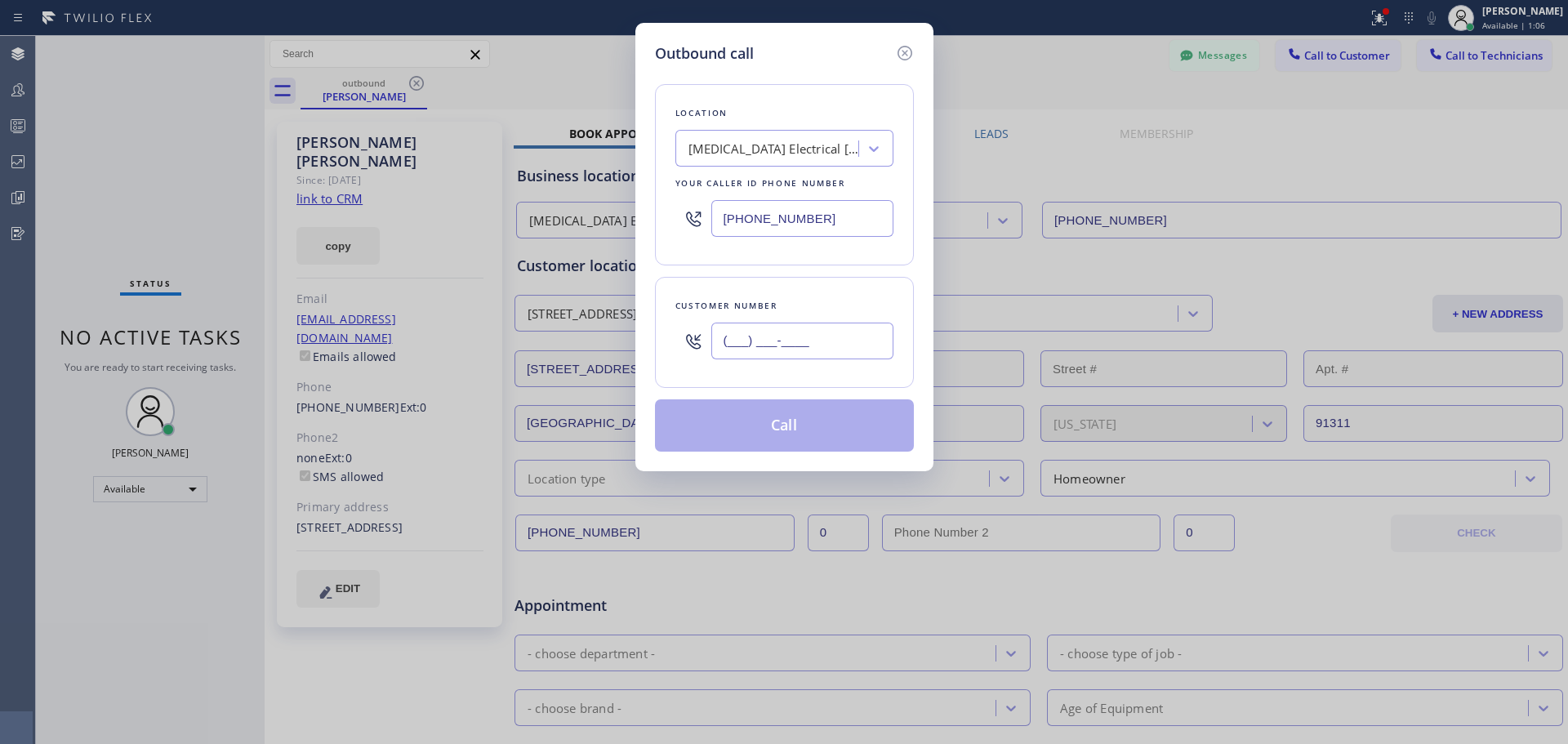
click at [736, 344] on input "(___) ___-____" at bounding box center [801, 341] width 182 height 37
paste input "225) 333-2947"
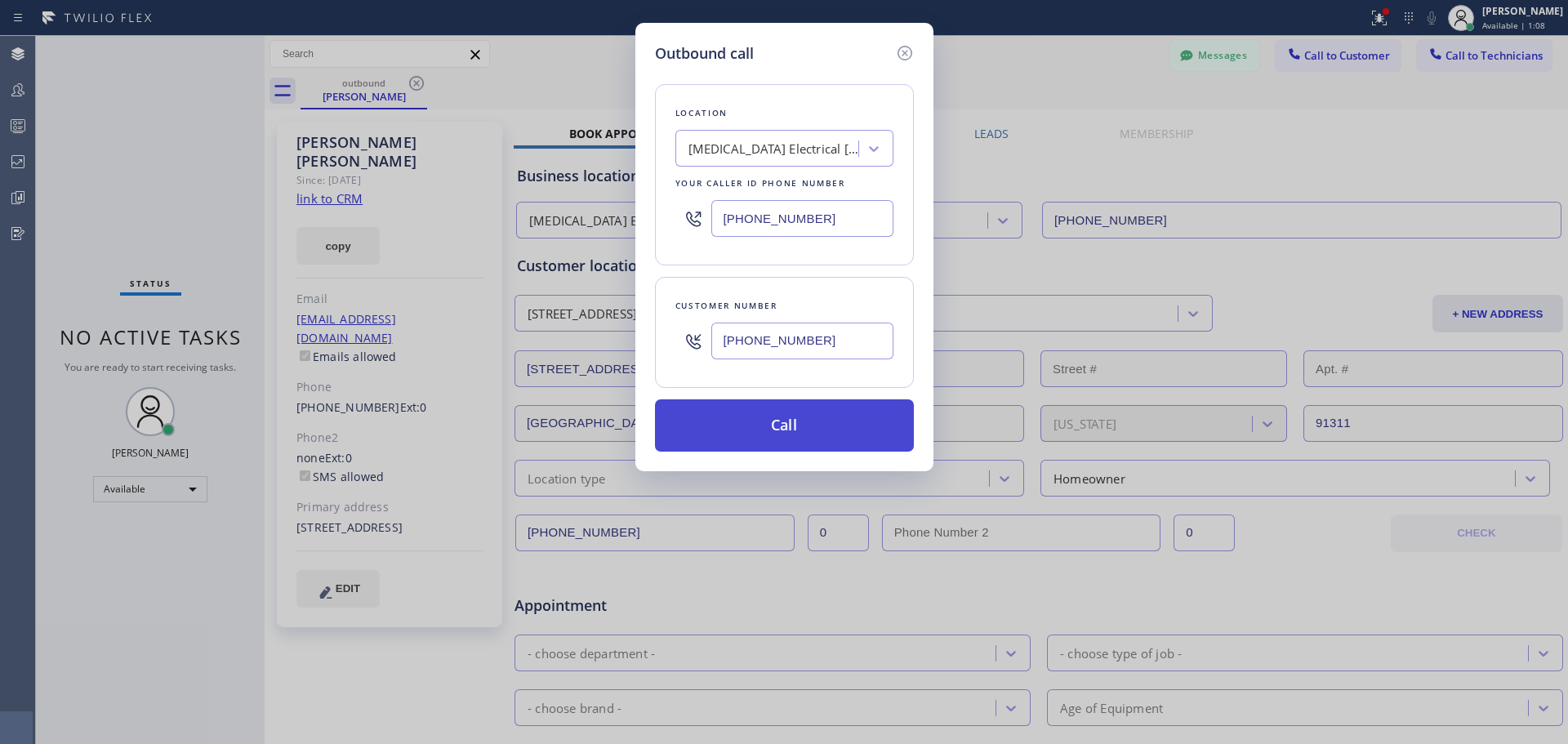
type input "[PHONE_NUMBER]"
click at [776, 423] on button "Call" at bounding box center [784, 426] width 259 height 52
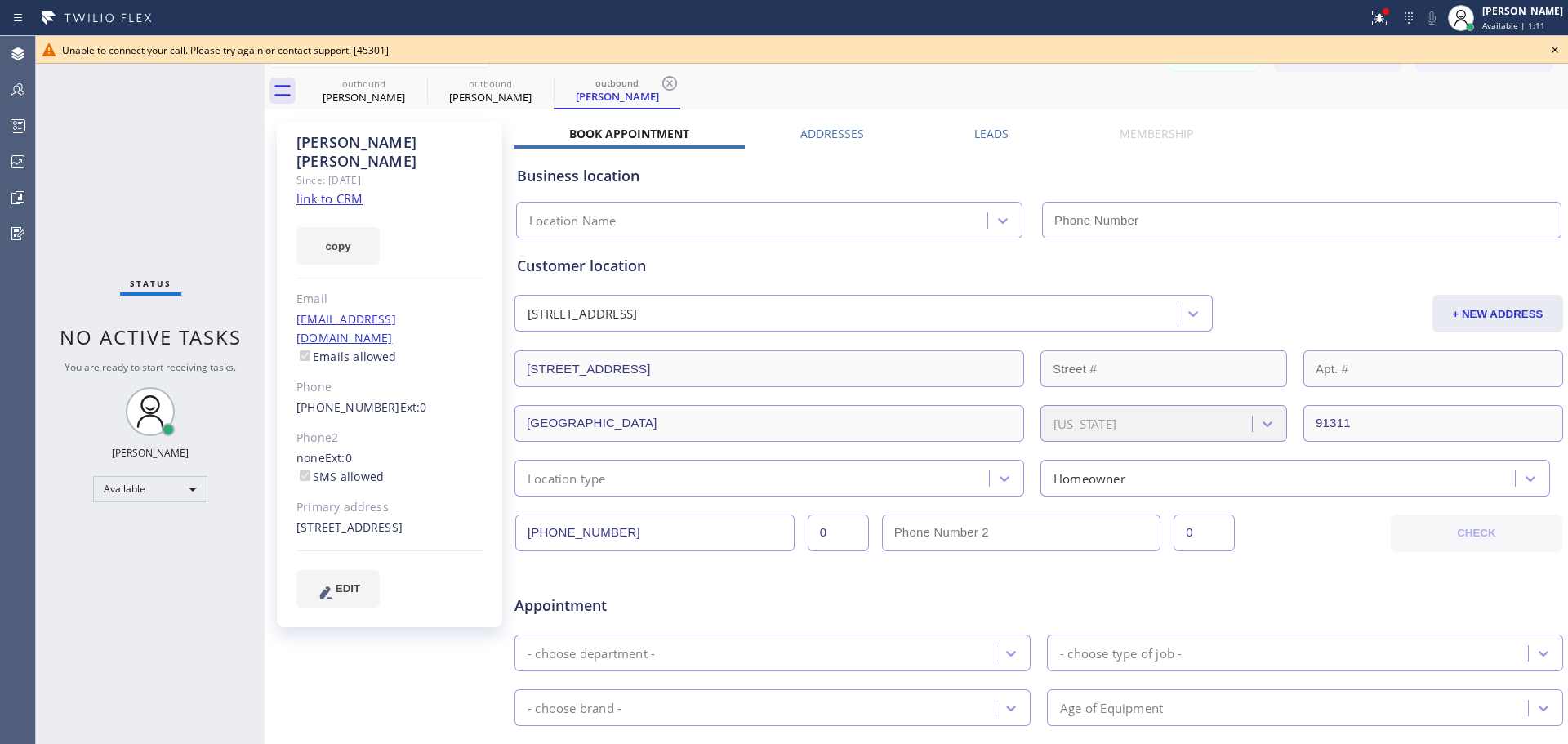
click at [1555, 49] on icon at bounding box center [1554, 50] width 7 height 7
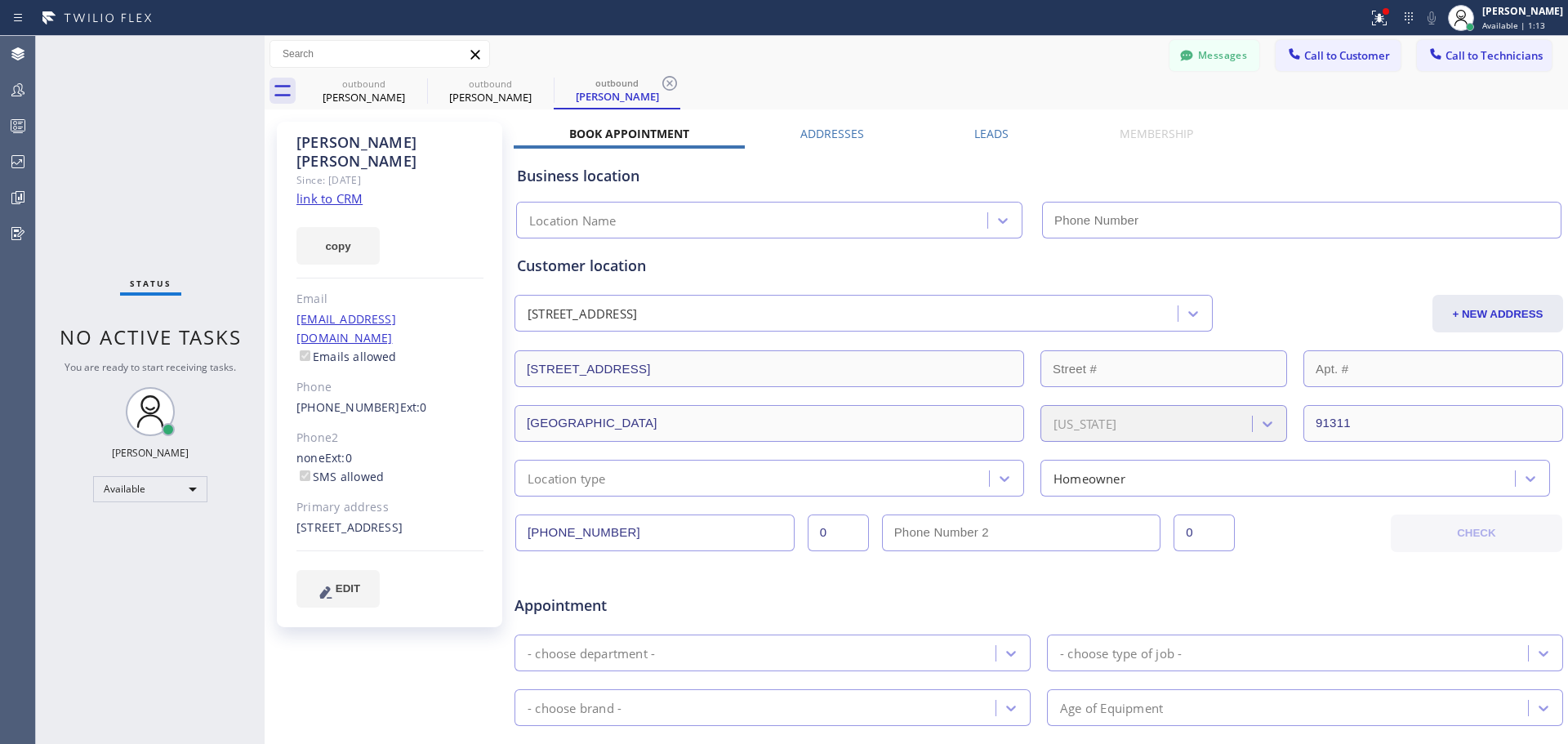
click at [483, 61] on icon at bounding box center [475, 55] width 20 height 20
click at [679, 89] on div "outbound [PERSON_NAME]" at bounding box center [616, 91] width 127 height 37
type input "[PHONE_NUMBER]"
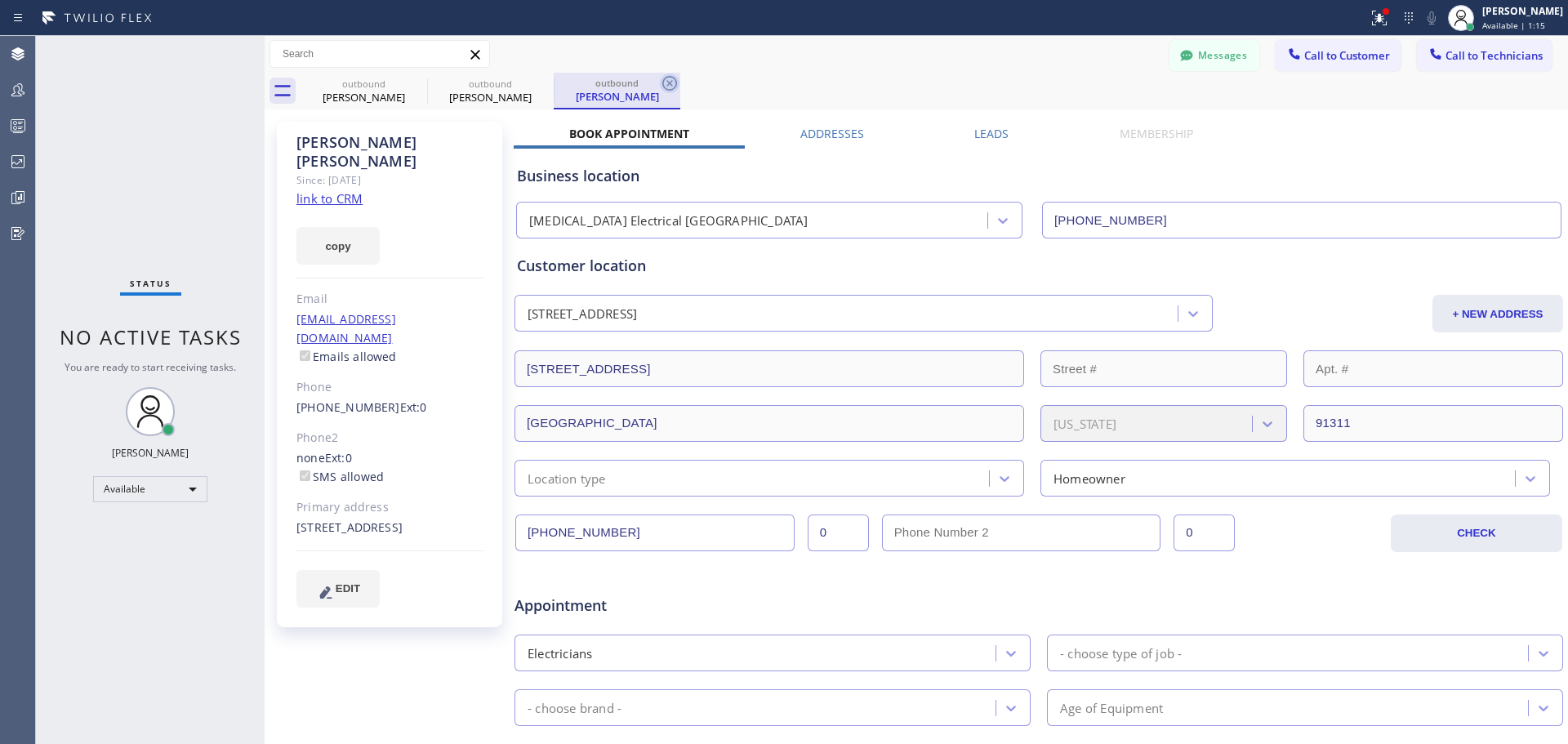
click at [676, 87] on icon at bounding box center [669, 83] width 15 height 15
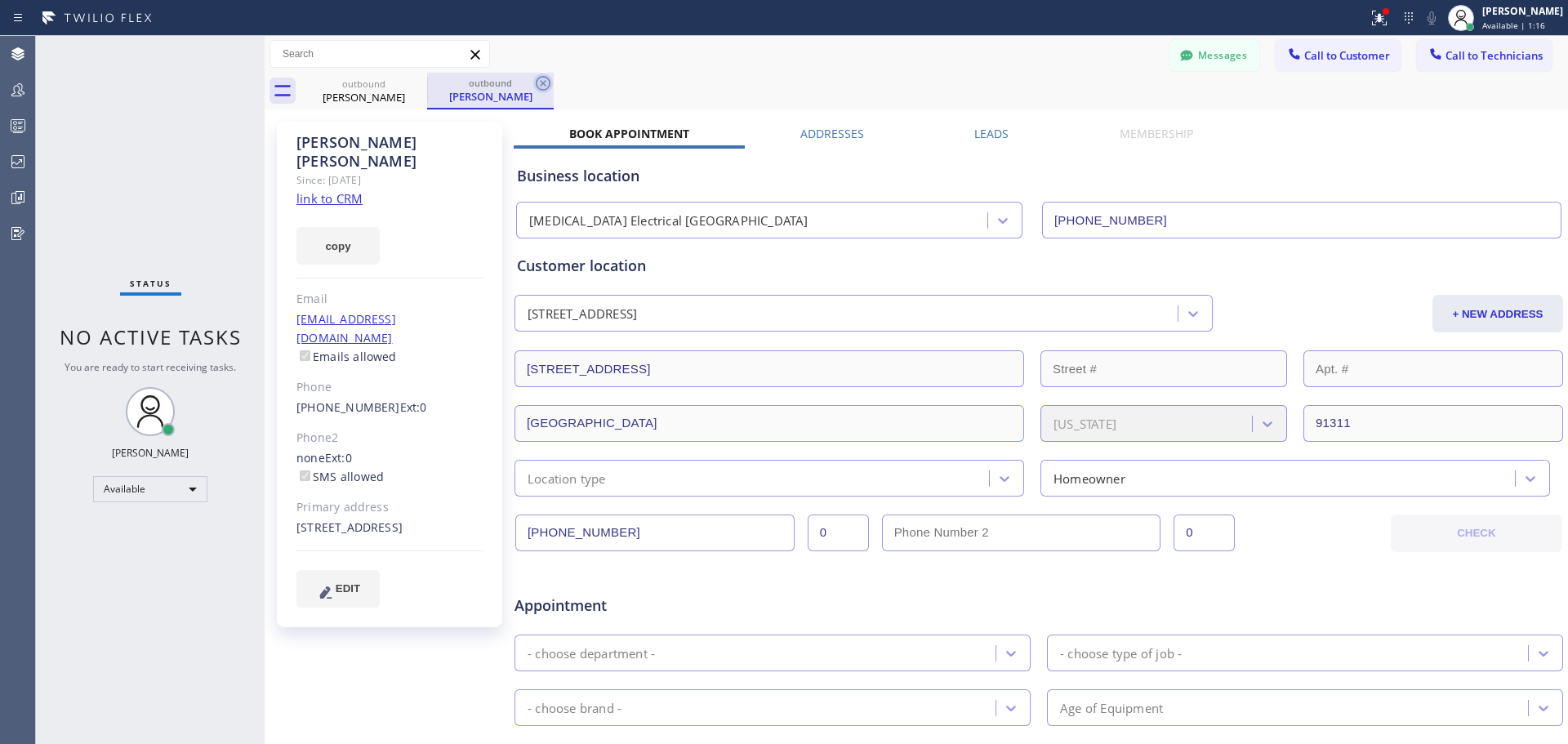
click at [538, 84] on icon at bounding box center [543, 84] width 20 height 20
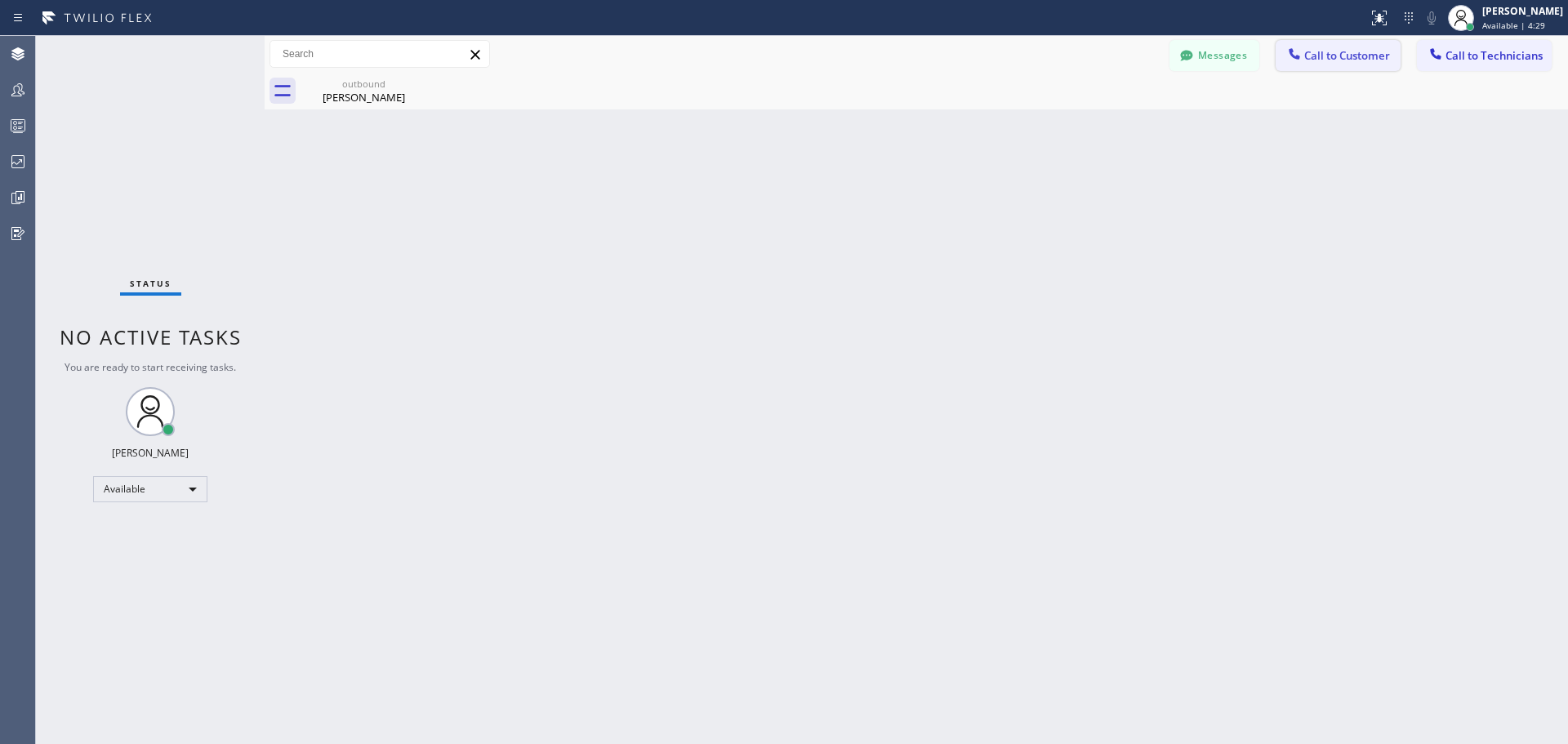
click at [1328, 56] on span "Call to Customer" at bounding box center [1347, 55] width 86 height 15
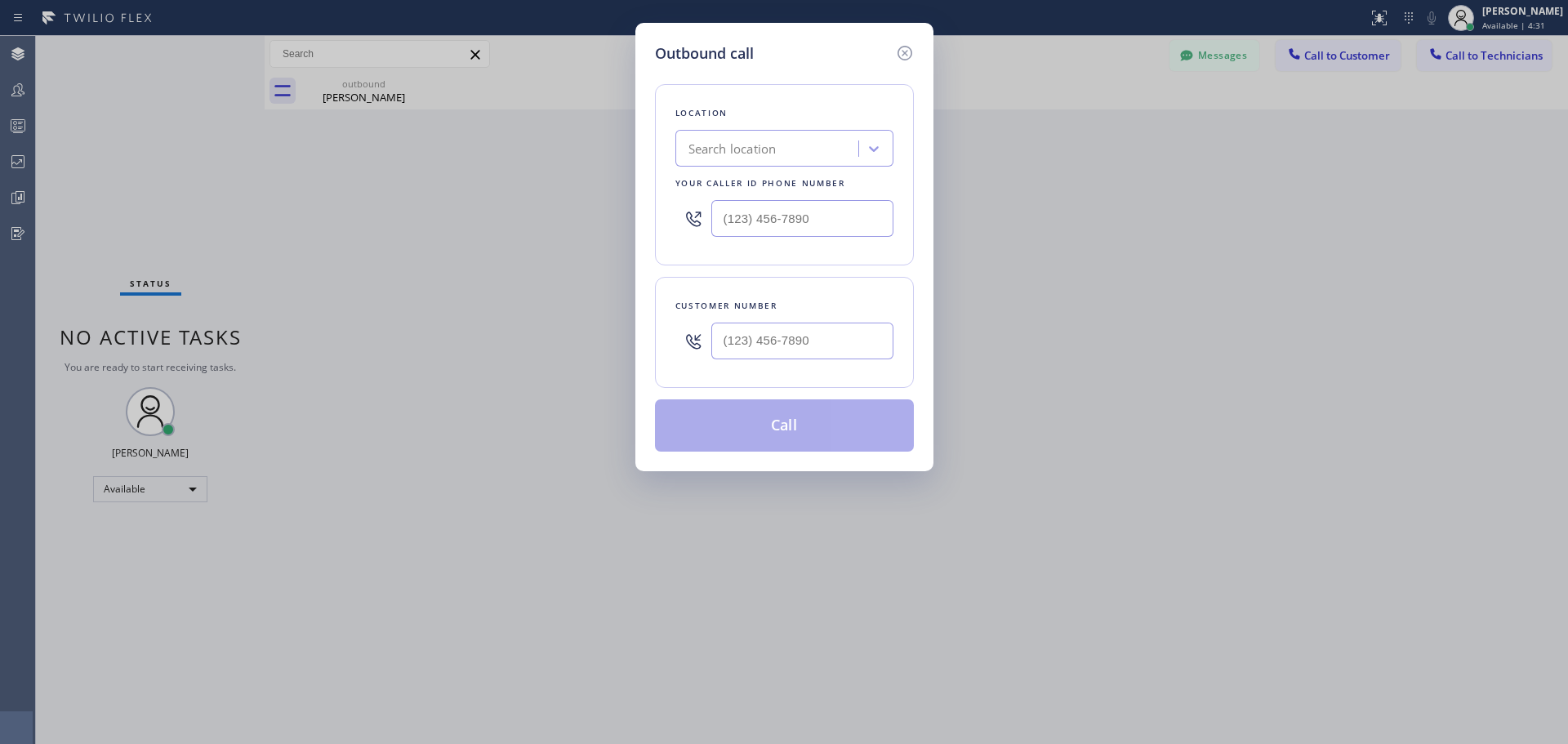
click at [793, 158] on div "Search location" at bounding box center [769, 149] width 178 height 29
click at [1201, 163] on div "Outbound call Location Search location Your caller id phone number Customer num…" at bounding box center [784, 372] width 1568 height 744
click at [340, 99] on div "Outbound call Location Search location Your caller id phone number Customer num…" at bounding box center [784, 372] width 1568 height 744
click at [898, 49] on icon at bounding box center [905, 53] width 20 height 20
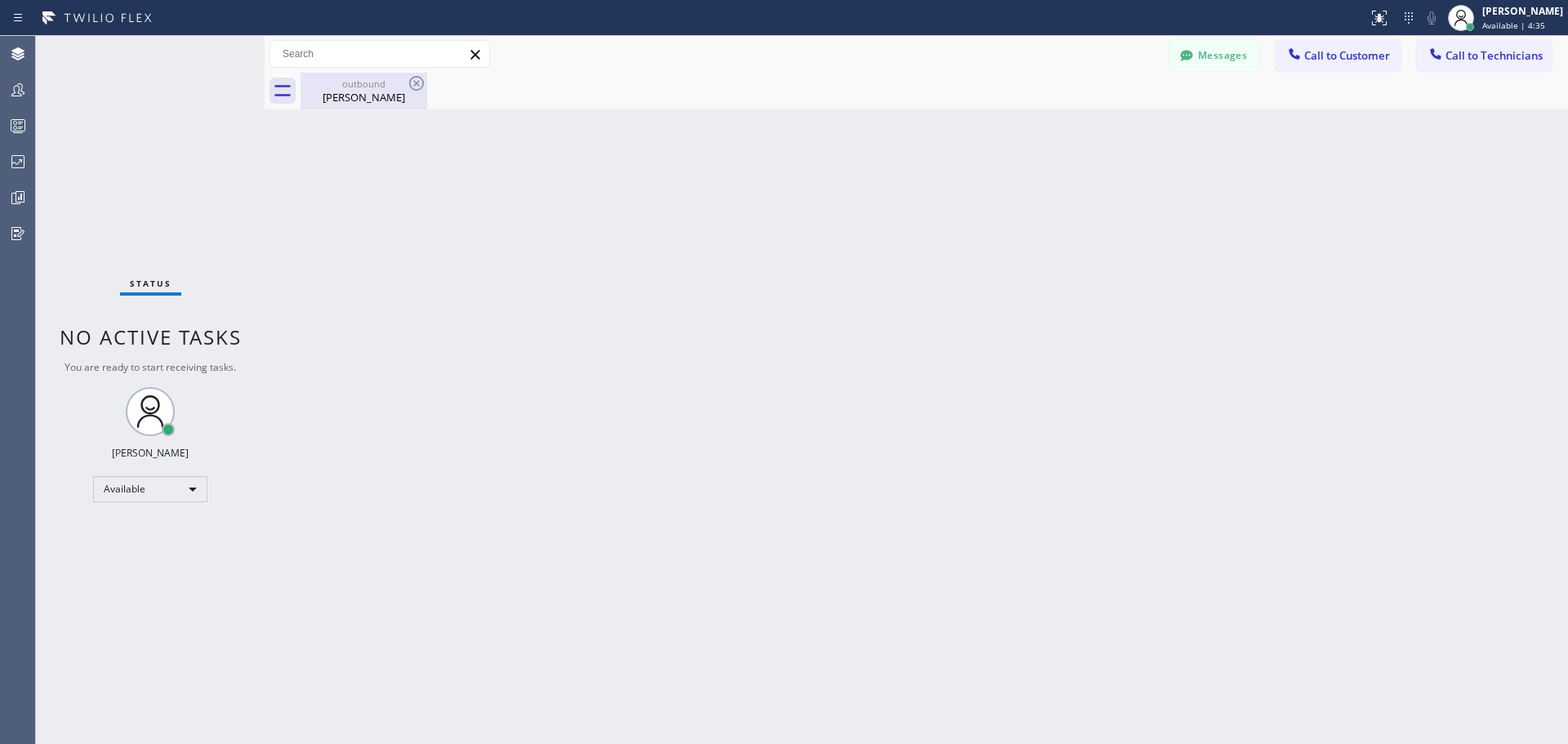
click at [379, 91] on div "[PERSON_NAME]" at bounding box center [364, 97] width 124 height 15
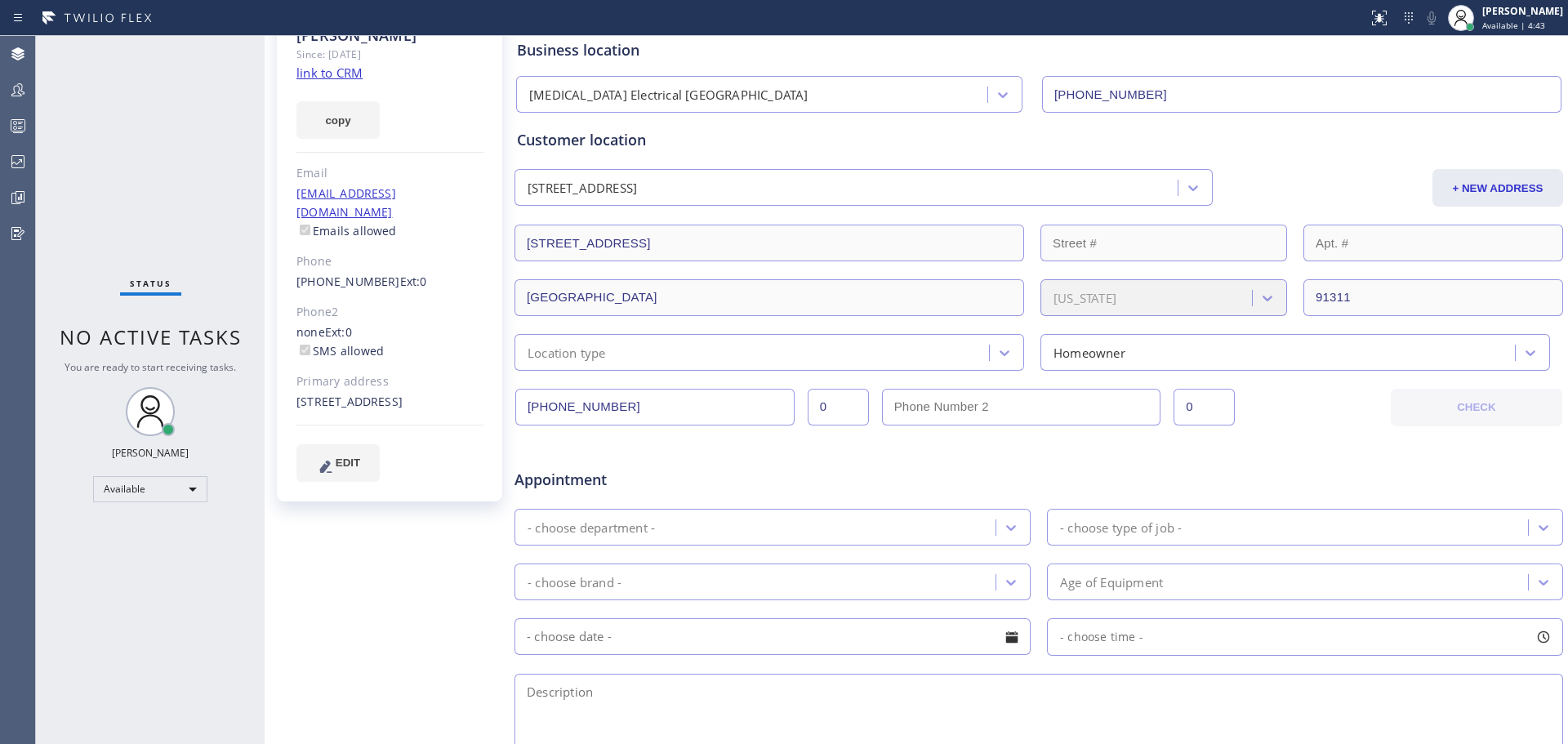
scroll to position [24, 0]
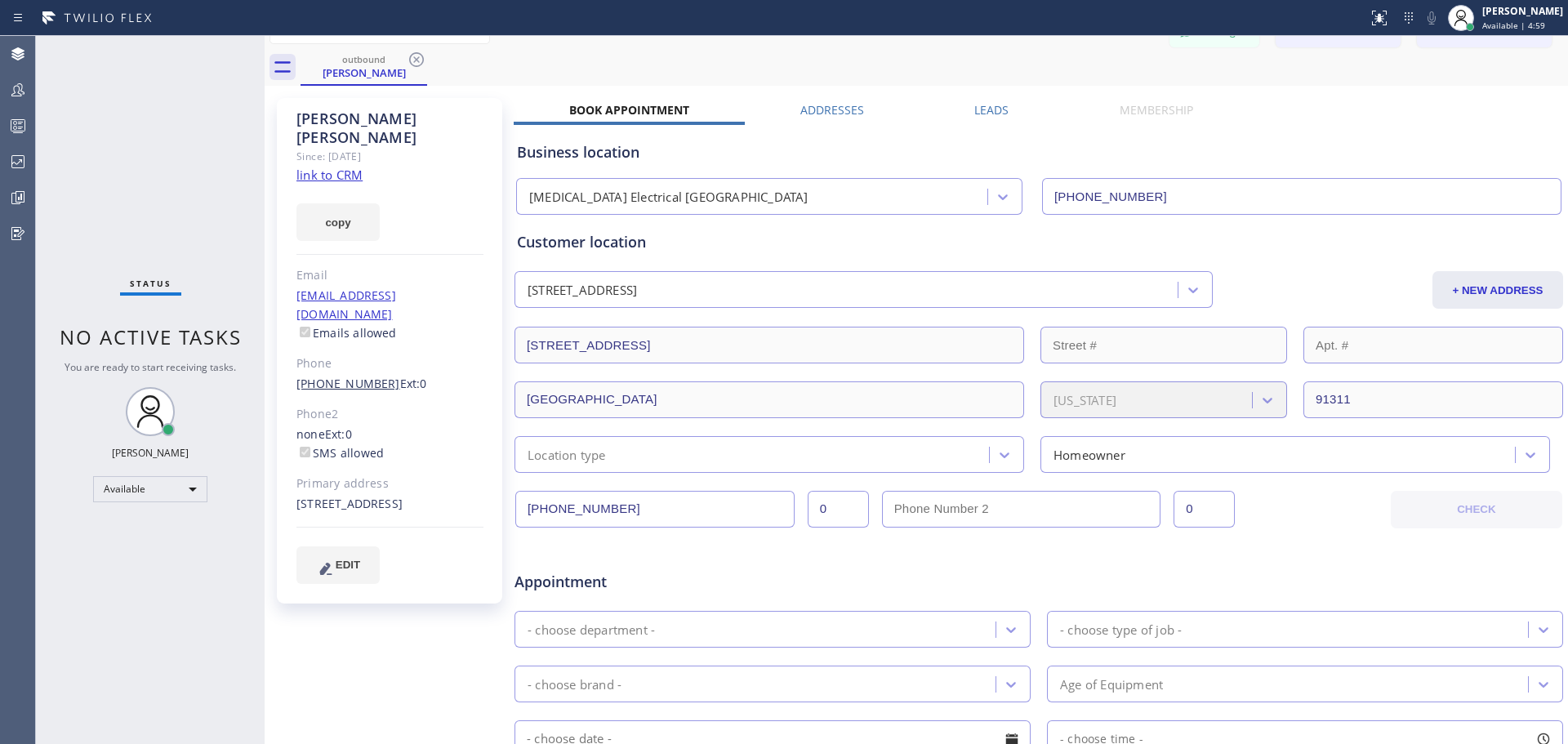
click at [346, 376] on link "[PHONE_NUMBER]" at bounding box center [348, 384] width 104 height 16
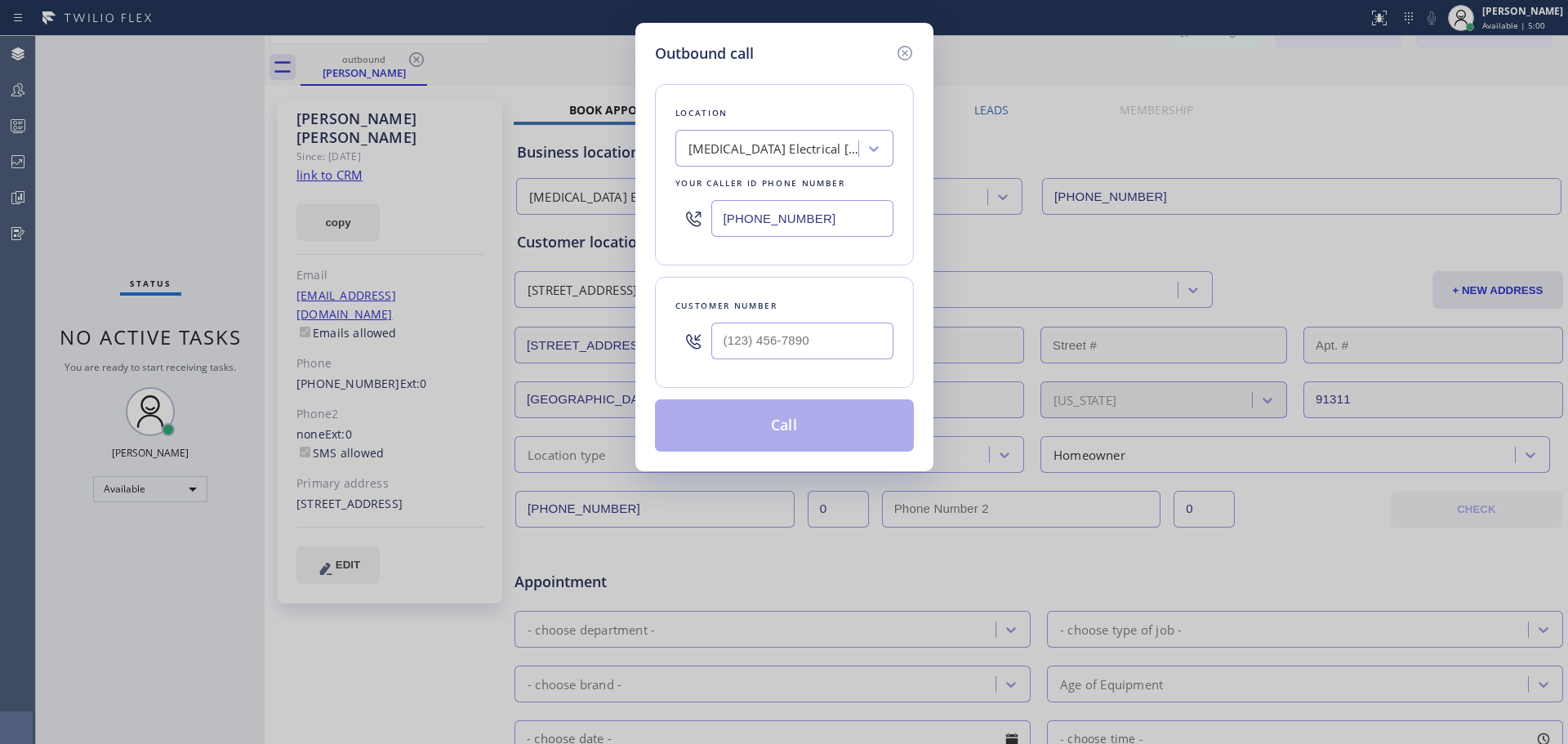
type input "[PHONE_NUMBER]"
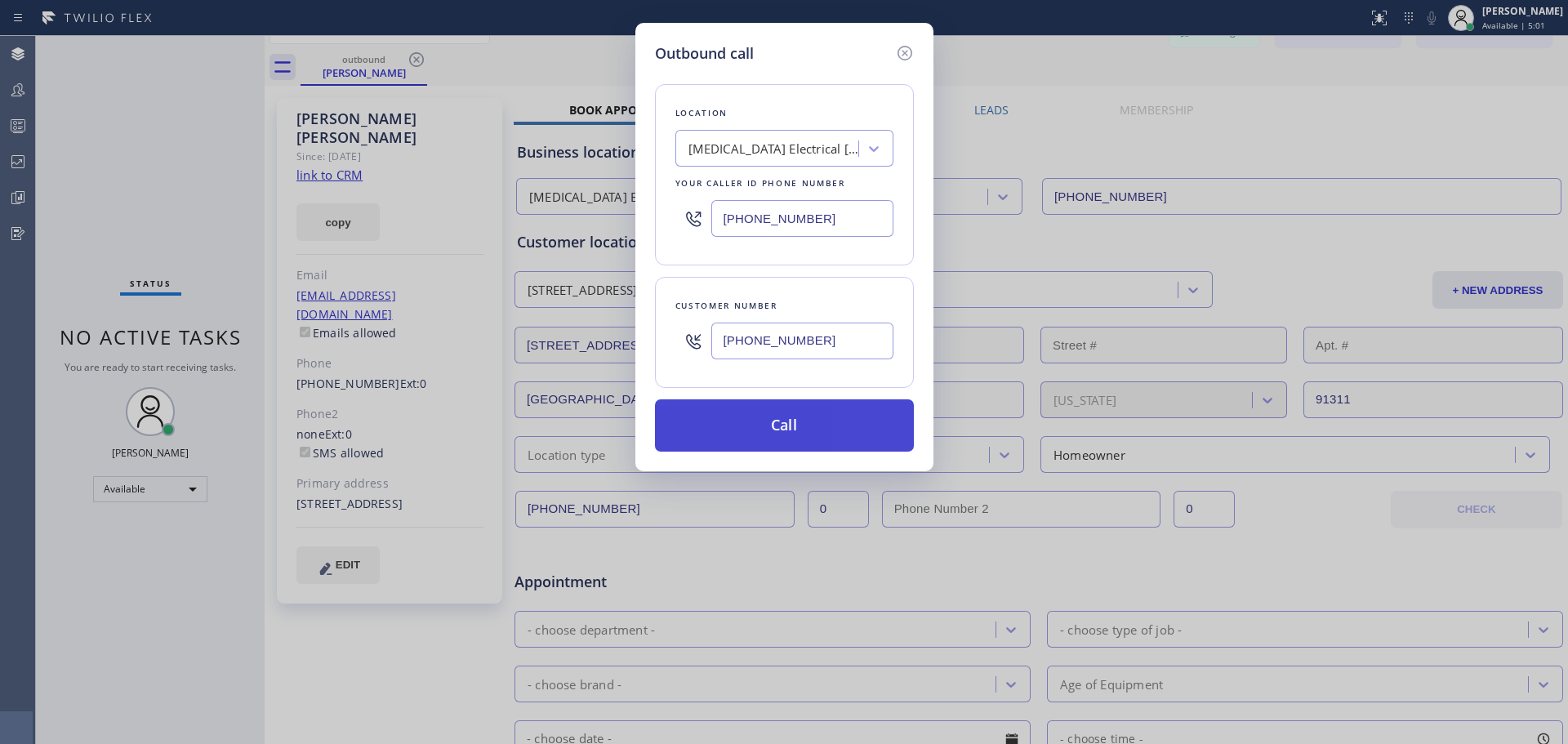
click at [806, 434] on button "Call" at bounding box center [784, 426] width 259 height 52
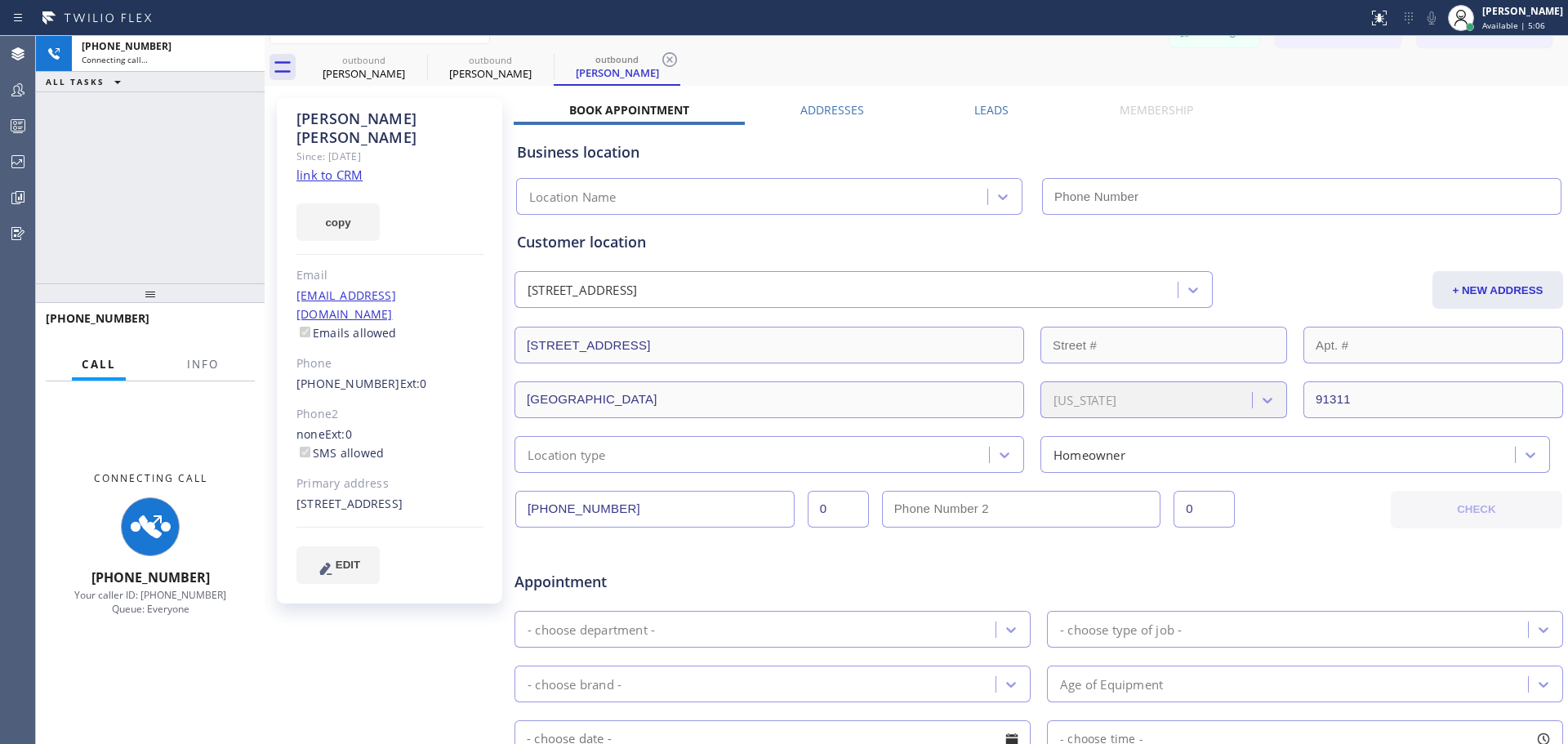
type input "[PHONE_NUMBER]"
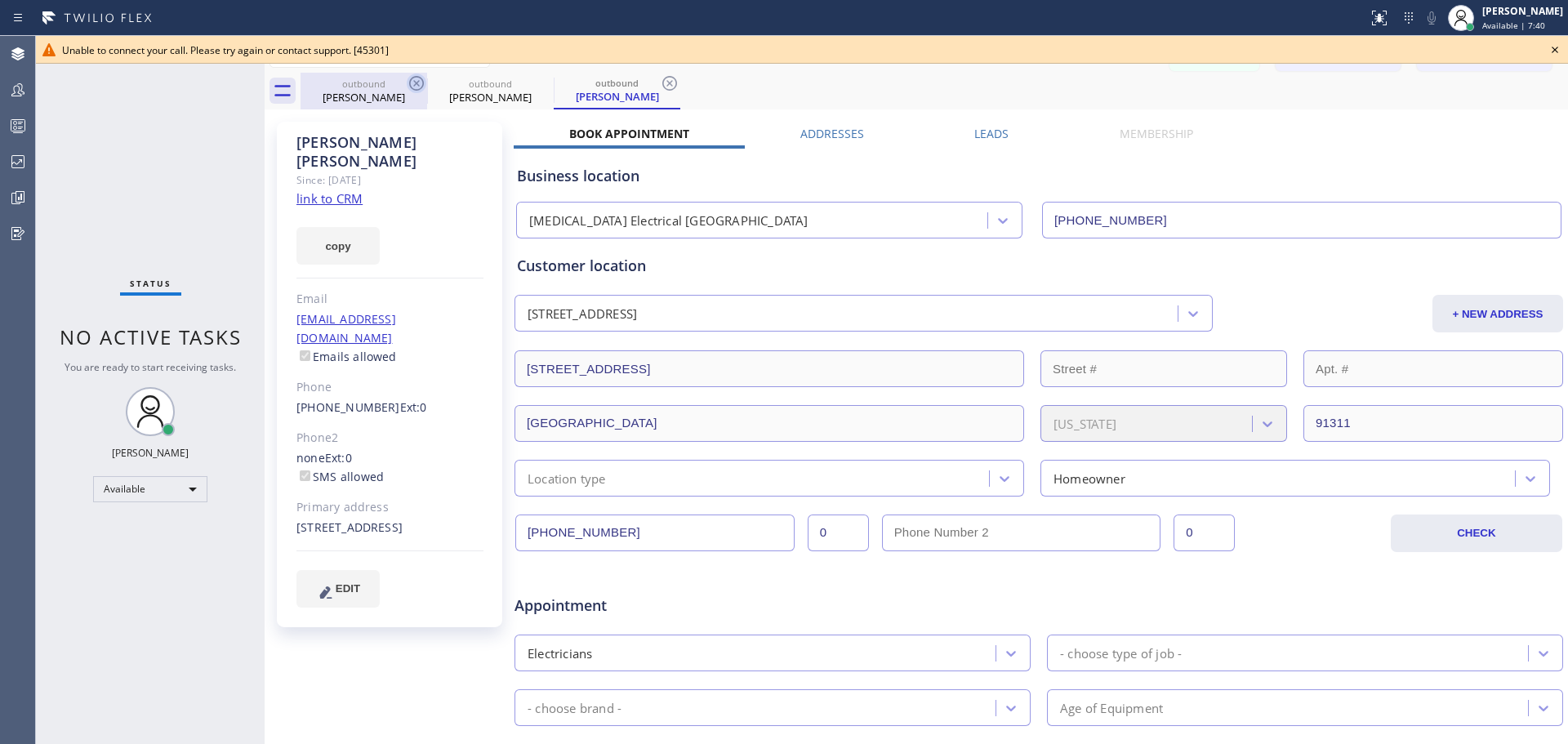
click at [418, 84] on icon at bounding box center [417, 84] width 20 height 20
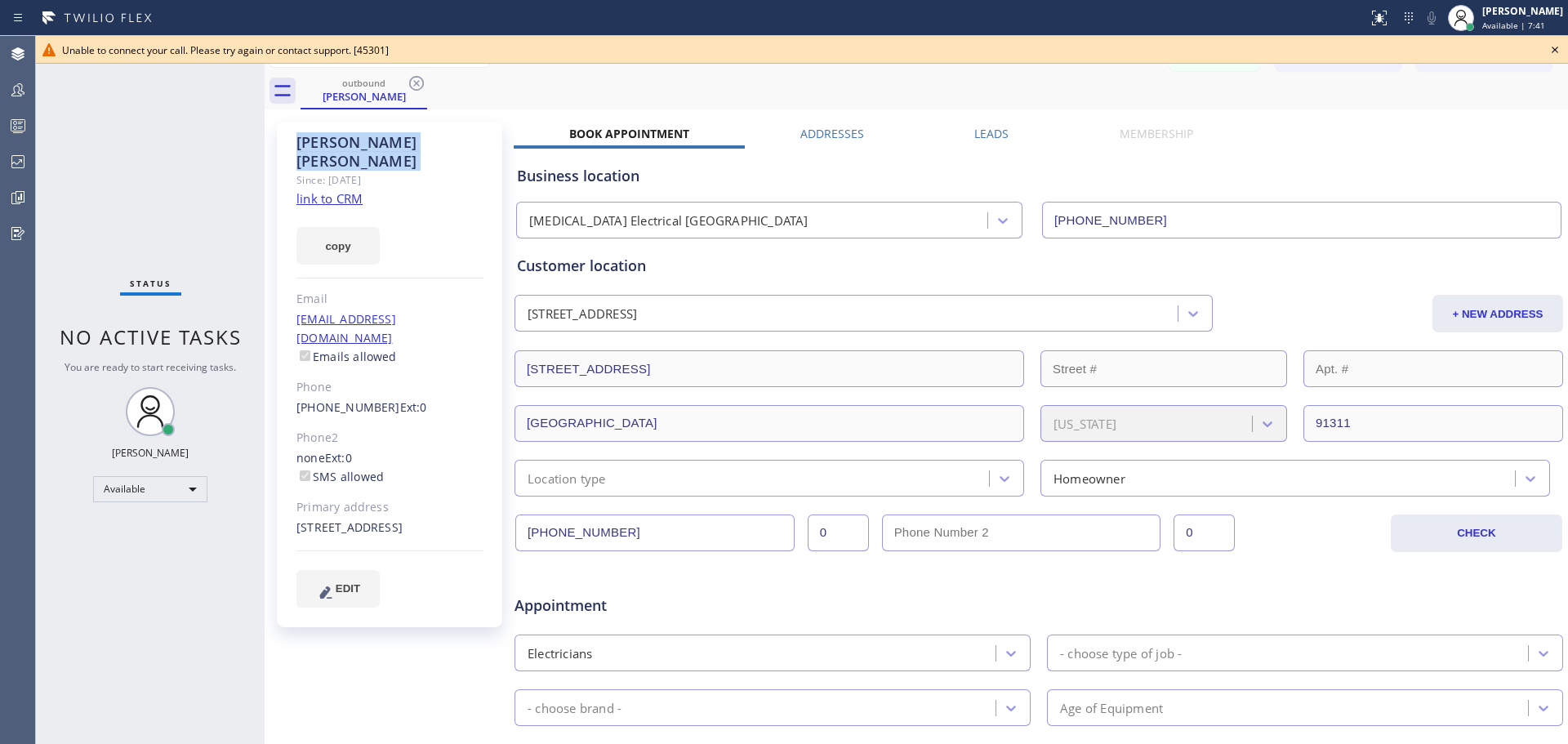
click at [418, 84] on icon at bounding box center [417, 84] width 20 height 20
